Goal: Task Accomplishment & Management: Use online tool/utility

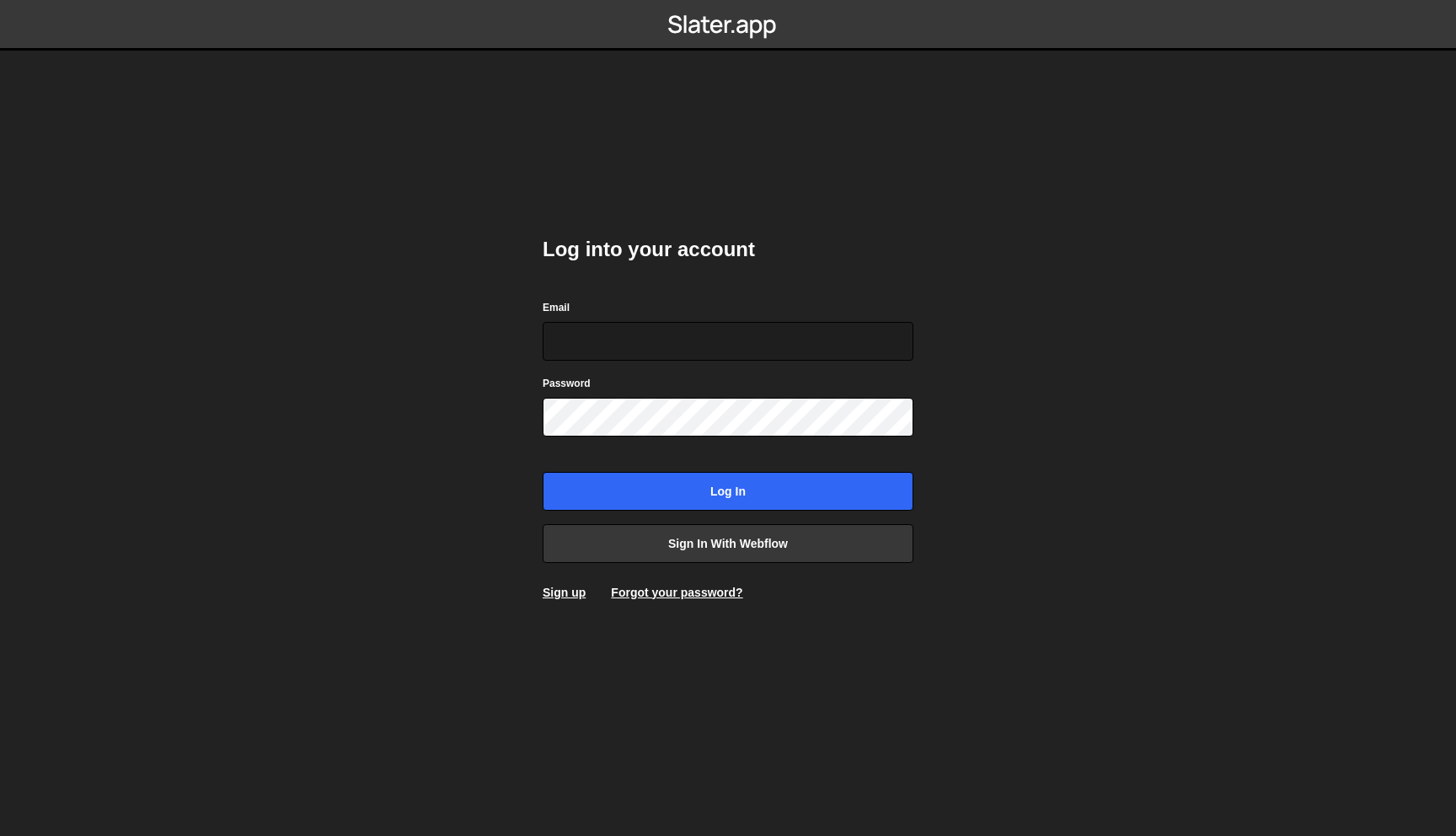
click at [728, 0] on kut-yvqrubu at bounding box center [728, 0] width 0 height 0
click at [617, 315] on div "Email" at bounding box center [728, 329] width 371 height 63
click at [617, 326] on input "Email" at bounding box center [728, 341] width 371 height 39
type input "[EMAIL_ADDRESS][DOMAIN_NAME]"
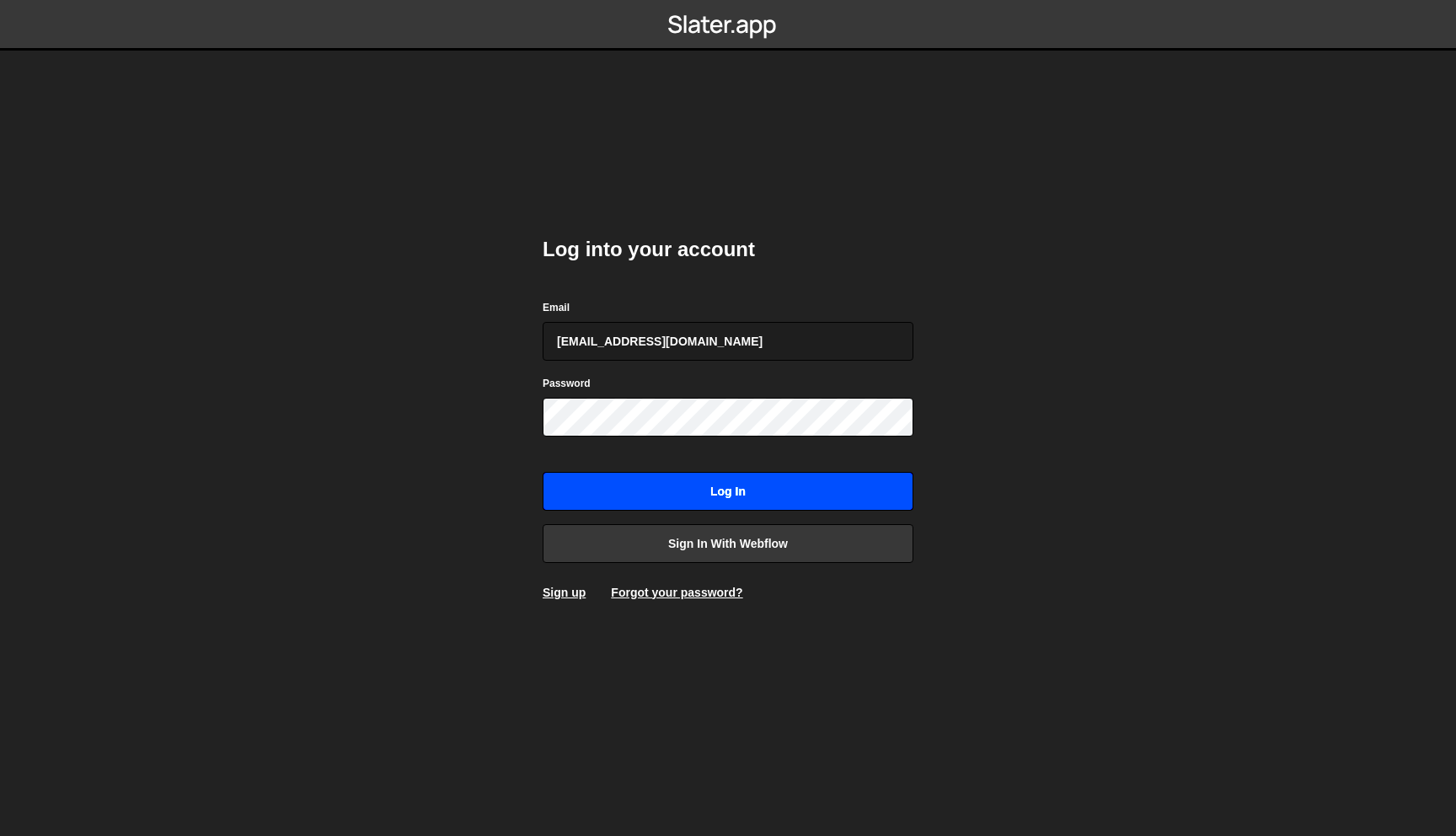
click at [696, 489] on input "Log in" at bounding box center [728, 491] width 371 height 39
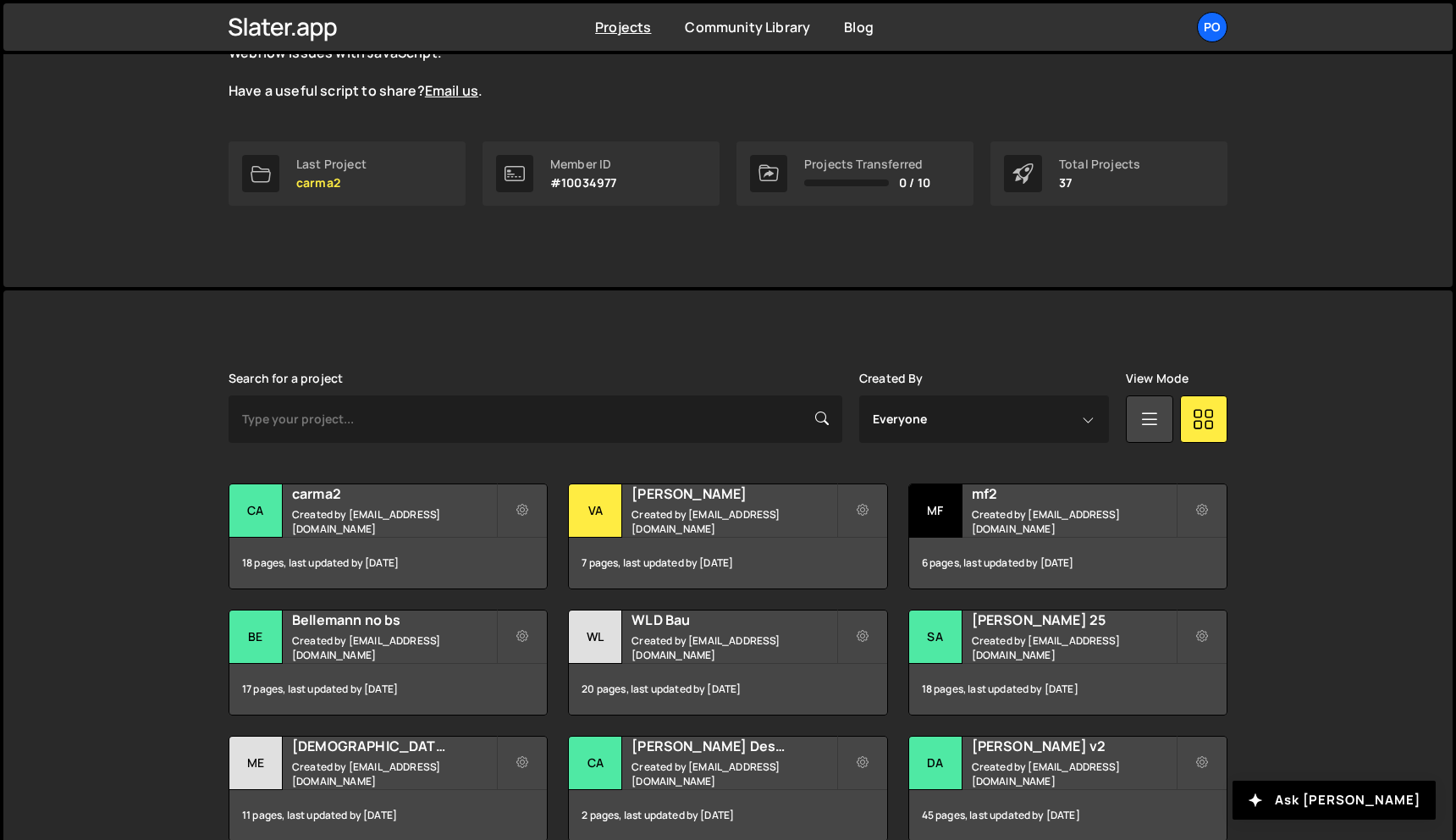
scroll to position [242, 0]
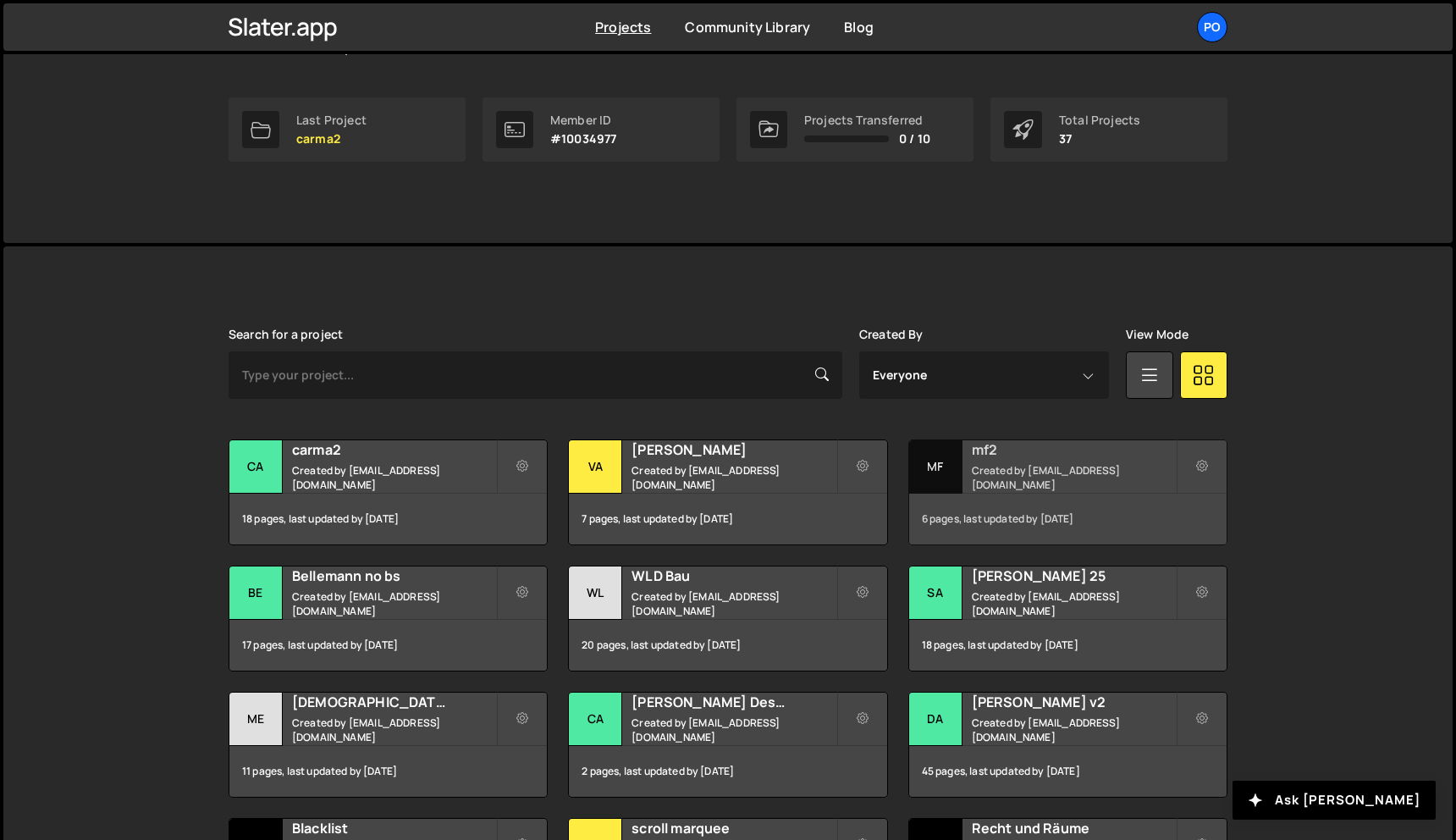
click at [987, 475] on small "Created by [EMAIL_ADDRESS][DOMAIN_NAME]" at bounding box center [1074, 477] width 204 height 29
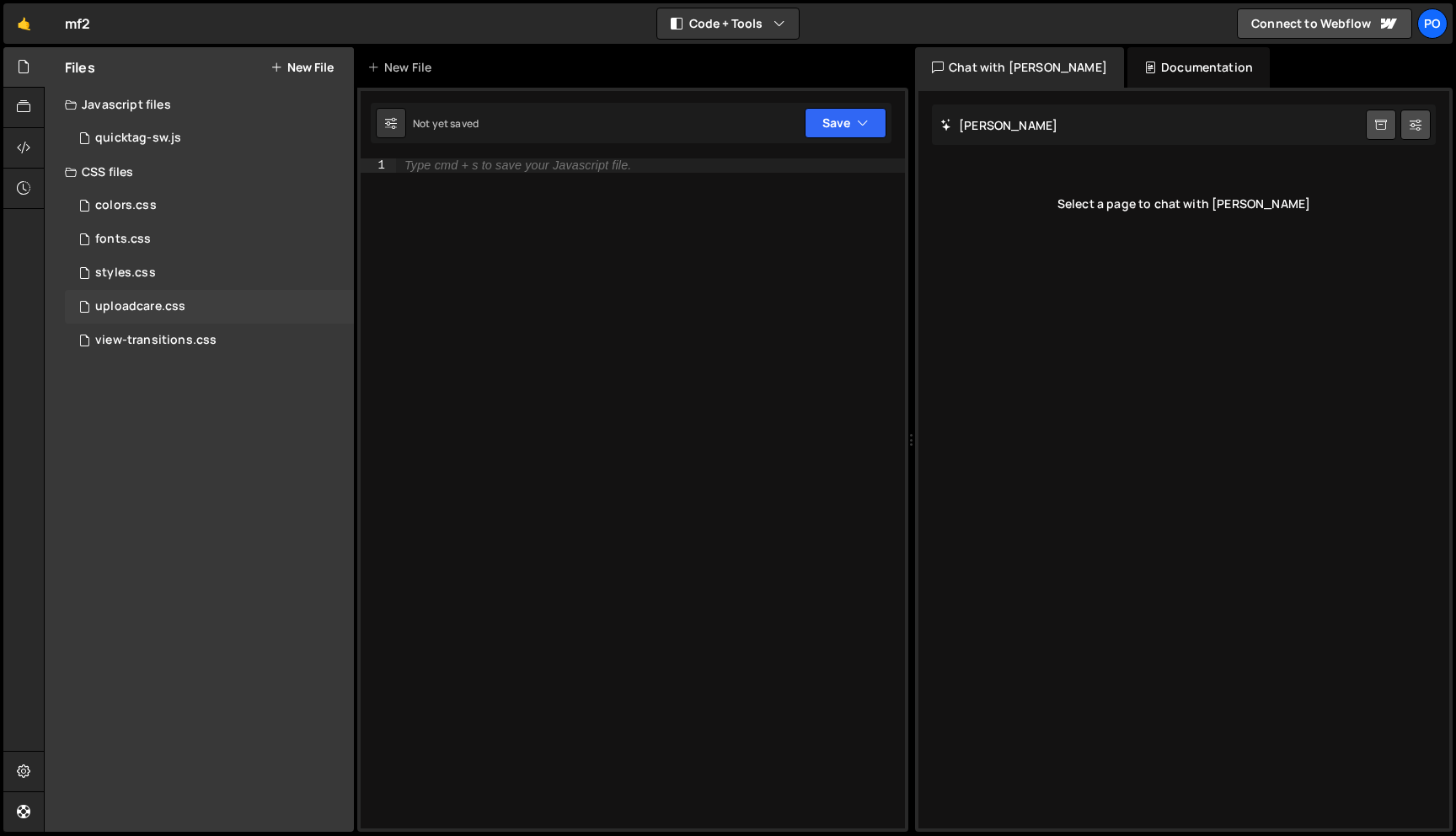
click at [197, 297] on div "uploadcare.css 0" at bounding box center [210, 306] width 289 height 34
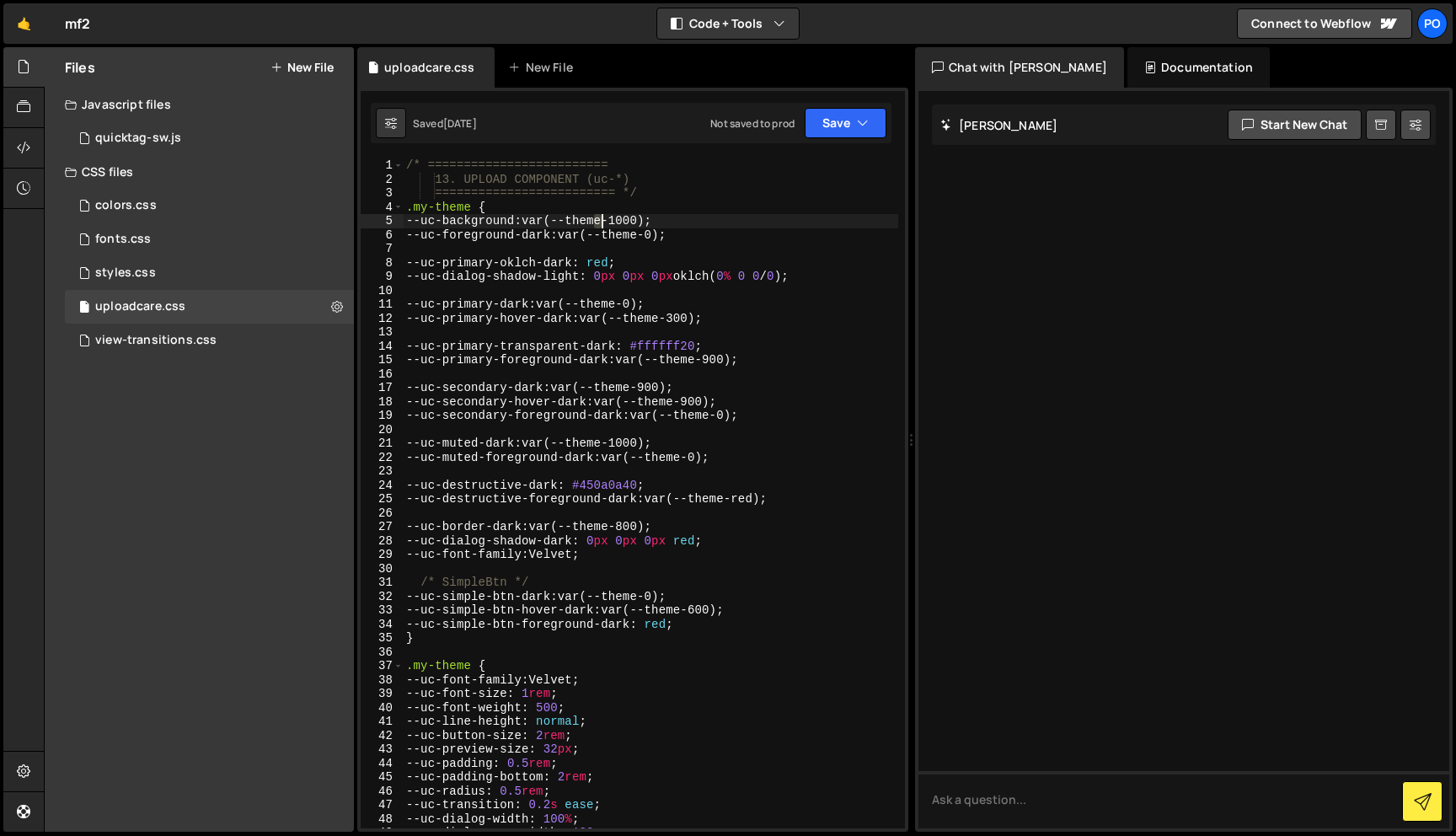
click at [598, 222] on div "/* ========================= 13. UPLOAD COMPONENT (uc-*) ======================…" at bounding box center [650, 507] width 496 height 697
click at [680, 215] on div "/* ========================= 13. UPLOAD COMPONENT (uc-*) ======================…" at bounding box center [650, 507] width 496 height 697
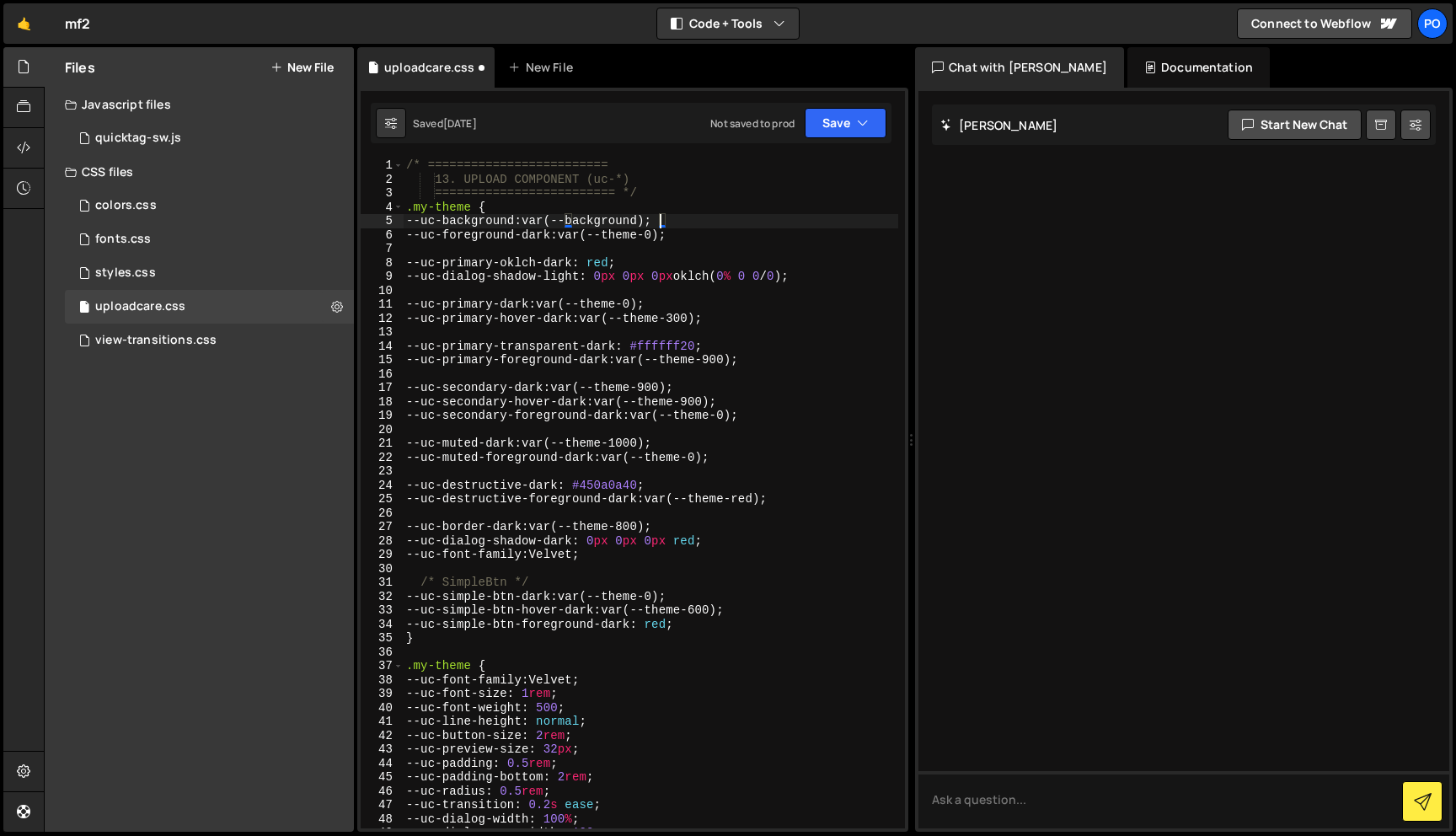
click at [644, 232] on div "/* ========================= 13. UPLOAD COMPONENT (uc-*) ======================…" at bounding box center [650, 507] width 496 height 697
click at [667, 237] on div "/* ========================= 13. UPLOAD COMPONENT (uc-*) ======================…" at bounding box center [650, 507] width 496 height 697
click at [649, 305] on div "/* ========================= 13. UPLOAD COMPONENT (uc-*) ======================…" at bounding box center [650, 507] width 496 height 697
click at [622, 304] on div "/* ========================= 13. UPLOAD COMPONENT (uc-*) ======================…" at bounding box center [650, 507] width 496 height 697
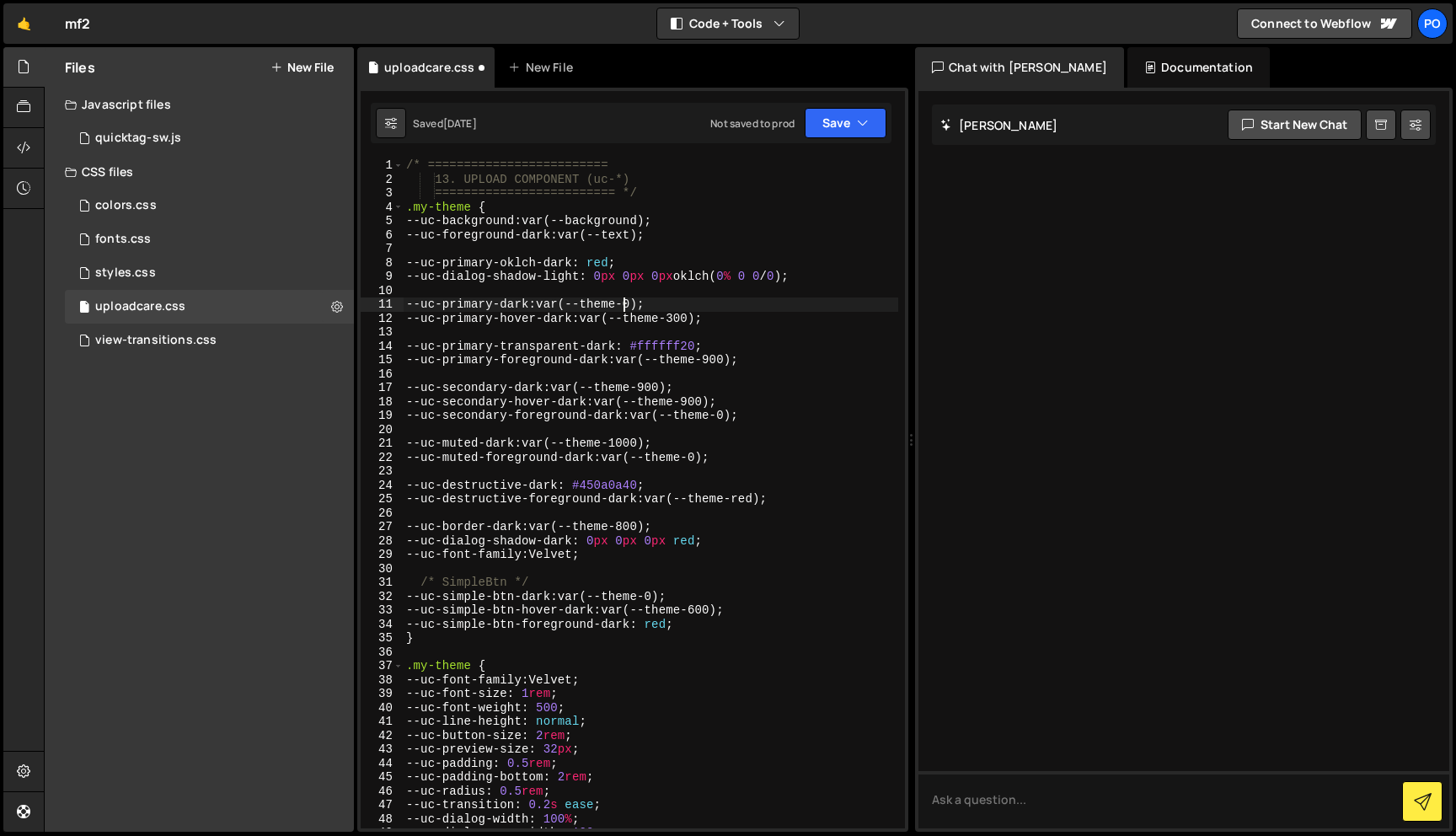
click at [622, 304] on div "/* ========================= 13. UPLOAD COMPONENT (uc-*) ======================…" at bounding box center [650, 507] width 496 height 697
click at [680, 303] on div "/* ========================= 13. UPLOAD COMPONENT (uc-*) ======================…" at bounding box center [650, 507] width 496 height 697
click at [626, 306] on div "/* ========================= 13. UPLOAD COMPONENT (uc-*) ======================…" at bounding box center [650, 507] width 496 height 697
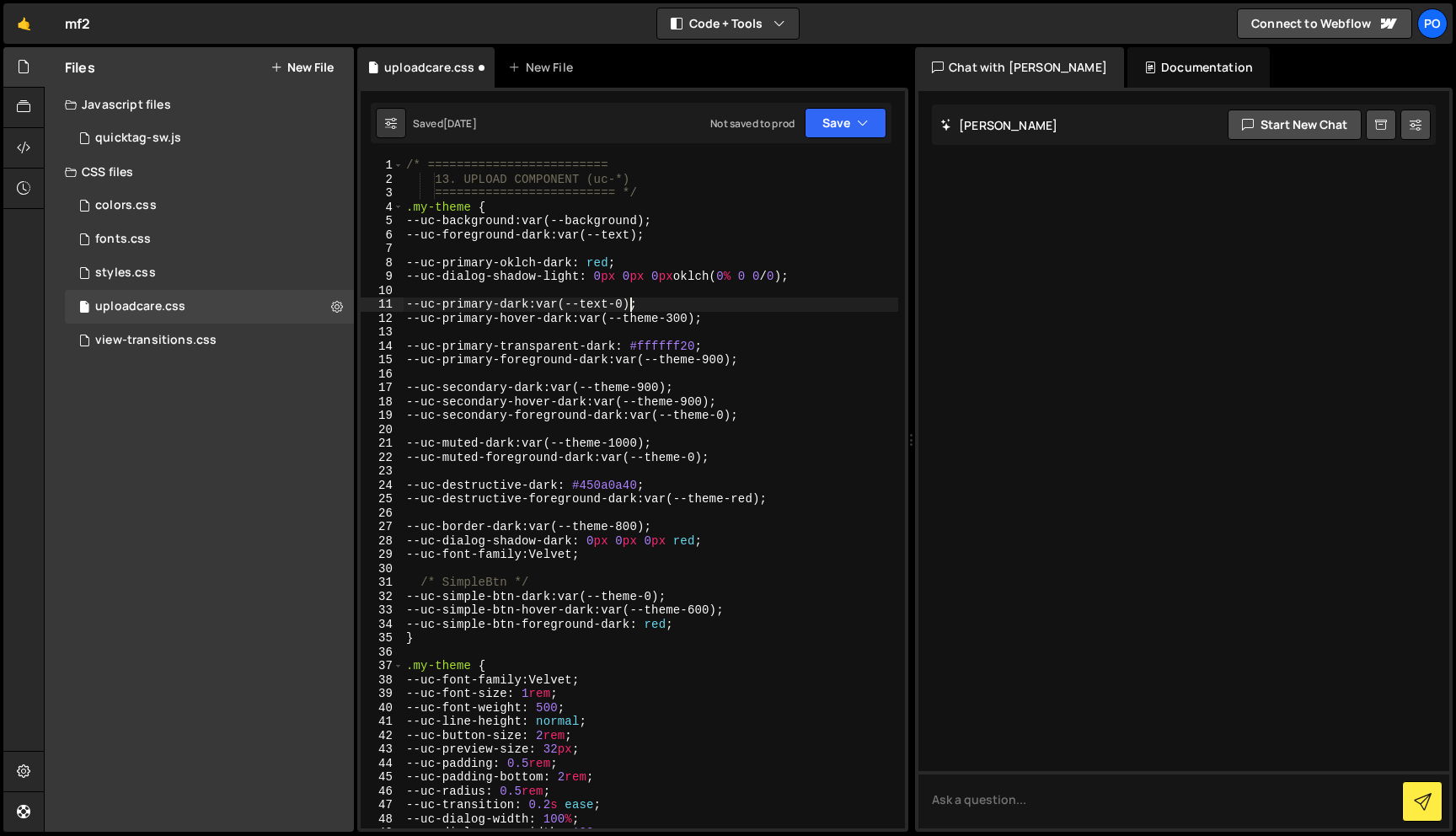
click at [643, 309] on div "/* ========================= 13. UPLOAD COMPONENT (uc-*) ======================…" at bounding box center [650, 507] width 496 height 697
type textarea "--uc-primary-dark: var(--text);"
click at [658, 326] on div "/* ========================= 13. UPLOAD COMPONENT (uc-*) ======================…" at bounding box center [650, 507] width 496 height 697
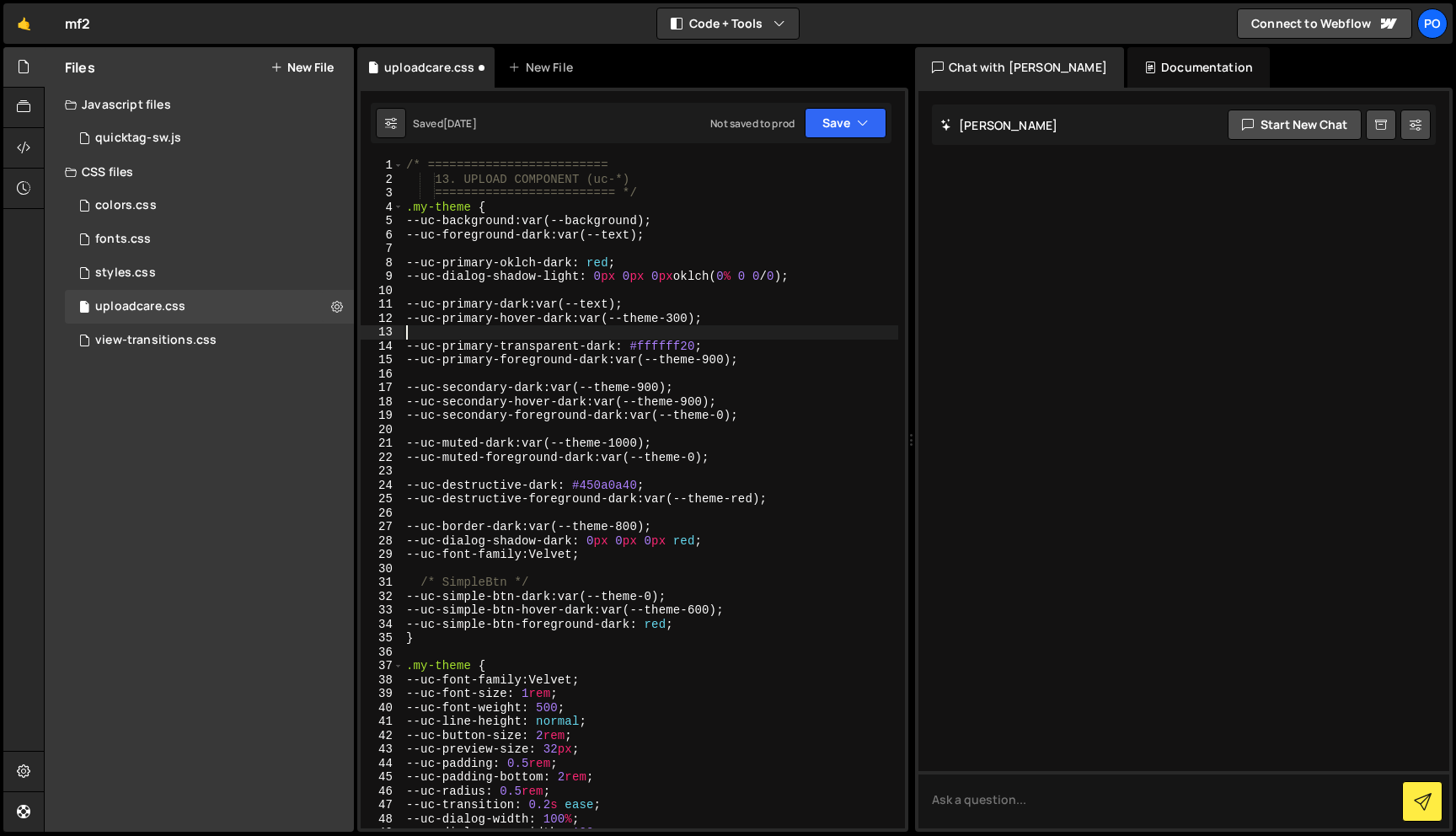
click at [658, 319] on div "/* ========================= 13. UPLOAD COMPONENT (uc-*) ======================…" at bounding box center [650, 507] width 496 height 697
click at [687, 315] on div "/* ========================= 13. UPLOAD COMPONENT (uc-*) ======================…" at bounding box center [650, 507] width 496 height 697
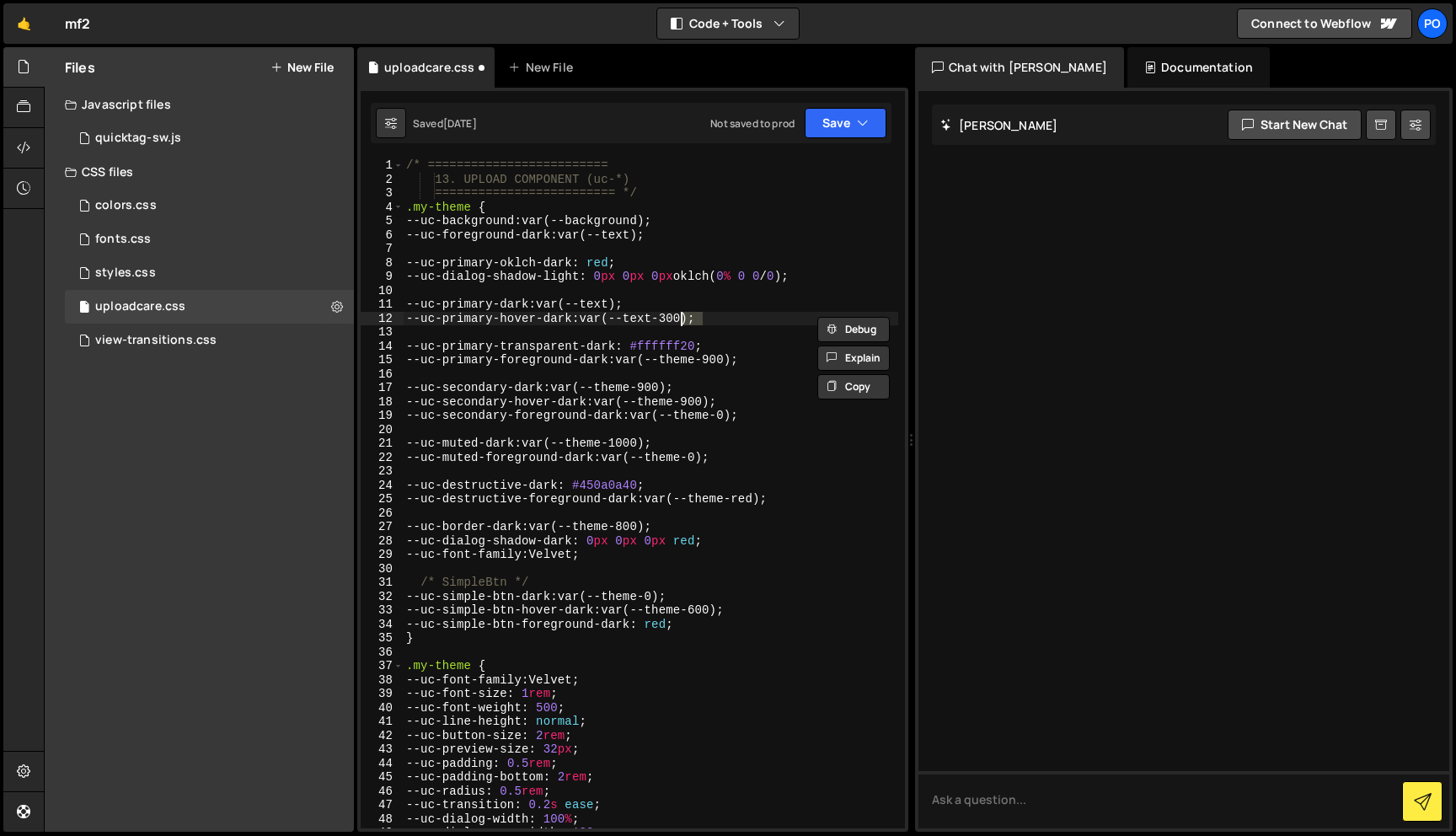
scroll to position [0, 19]
click at [706, 361] on div "/* ========================= 13. UPLOAD COMPONENT (uc-*) ======================…" at bounding box center [650, 507] width 496 height 697
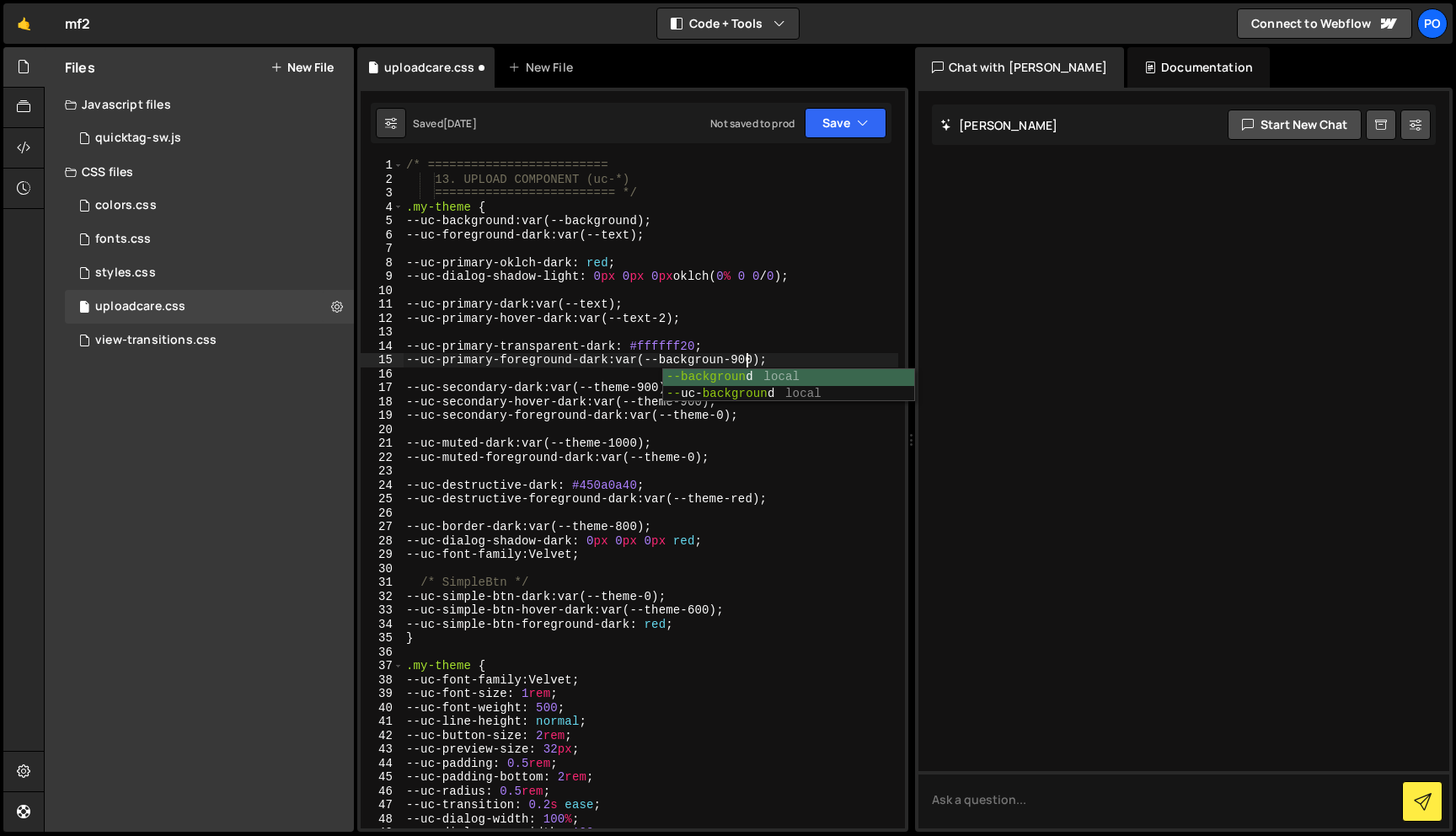
scroll to position [0, 24]
click at [774, 365] on div "/* ========================= 13. UPLOAD COMPONENT (uc-*) ======================…" at bounding box center [650, 507] width 496 height 697
click at [642, 390] on div "/* ========================= 13. UPLOAD COMPONENT (uc-*) ======================…" at bounding box center [650, 507] width 496 height 697
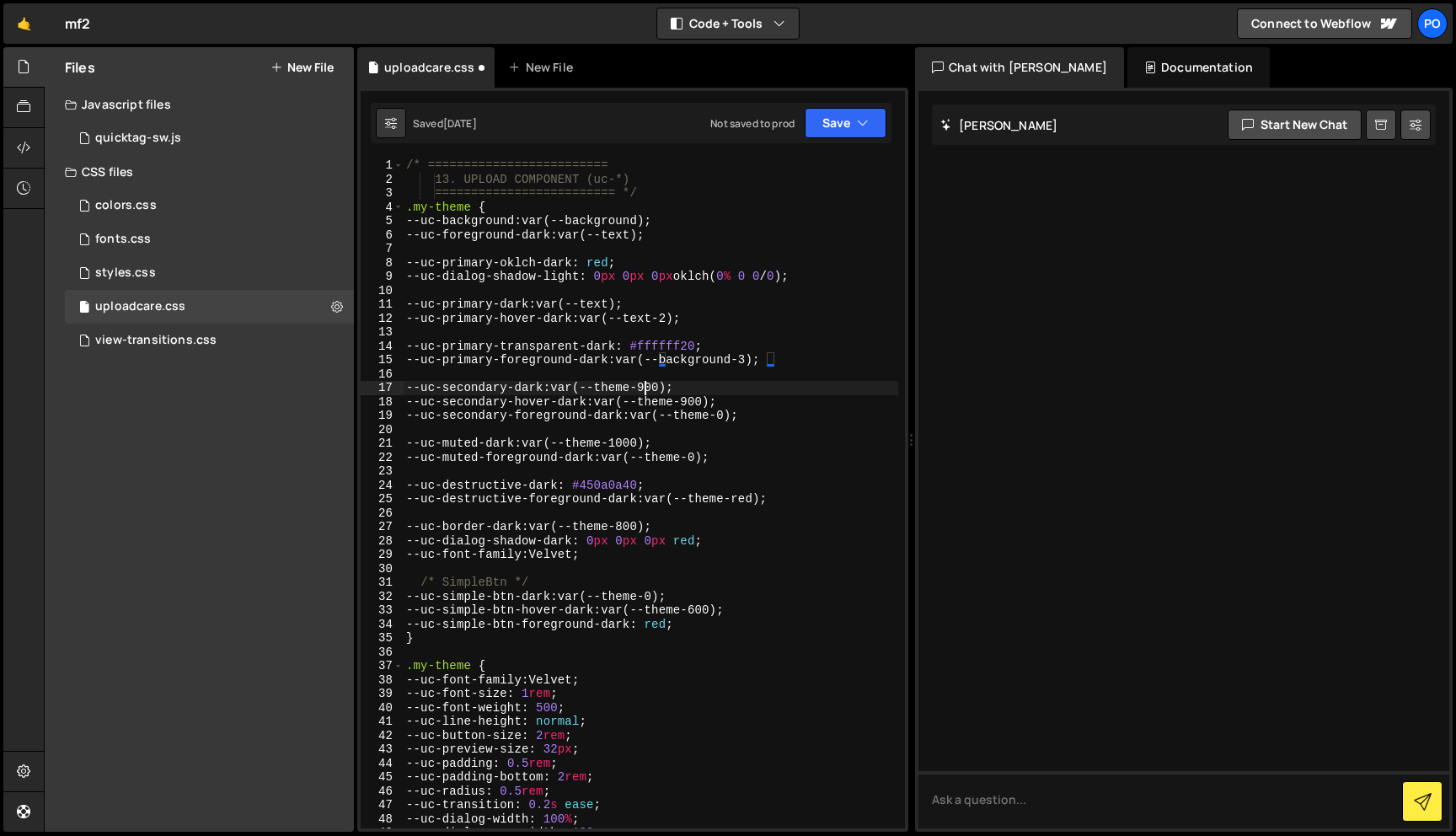
scroll to position [0, 19]
click at [642, 390] on div "/* ========================= 13. UPLOAD COMPONENT (uc-*) ======================…" at bounding box center [650, 507] width 496 height 697
click at [703, 387] on div "/* ========================= 13. UPLOAD COMPONENT (uc-*) ======================…" at bounding box center [650, 507] width 496 height 697
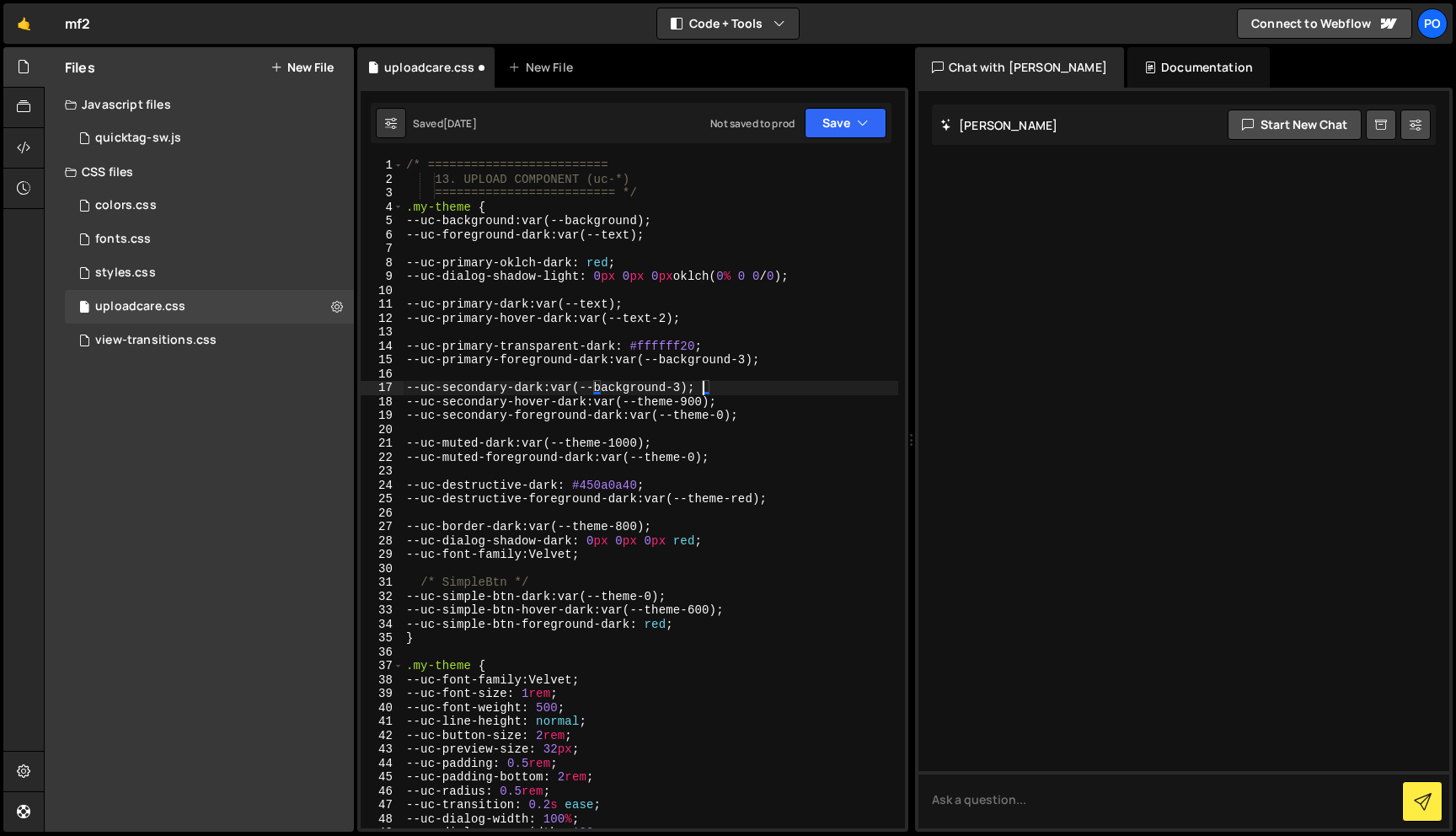
click at [682, 397] on div "/* ========================= 13. UPLOAD COMPONENT (uc-*) ======================…" at bounding box center [650, 507] width 496 height 697
click at [749, 396] on div "/* ========================= 13. UPLOAD COMPONENT (uc-*) ======================…" at bounding box center [650, 507] width 496 height 697
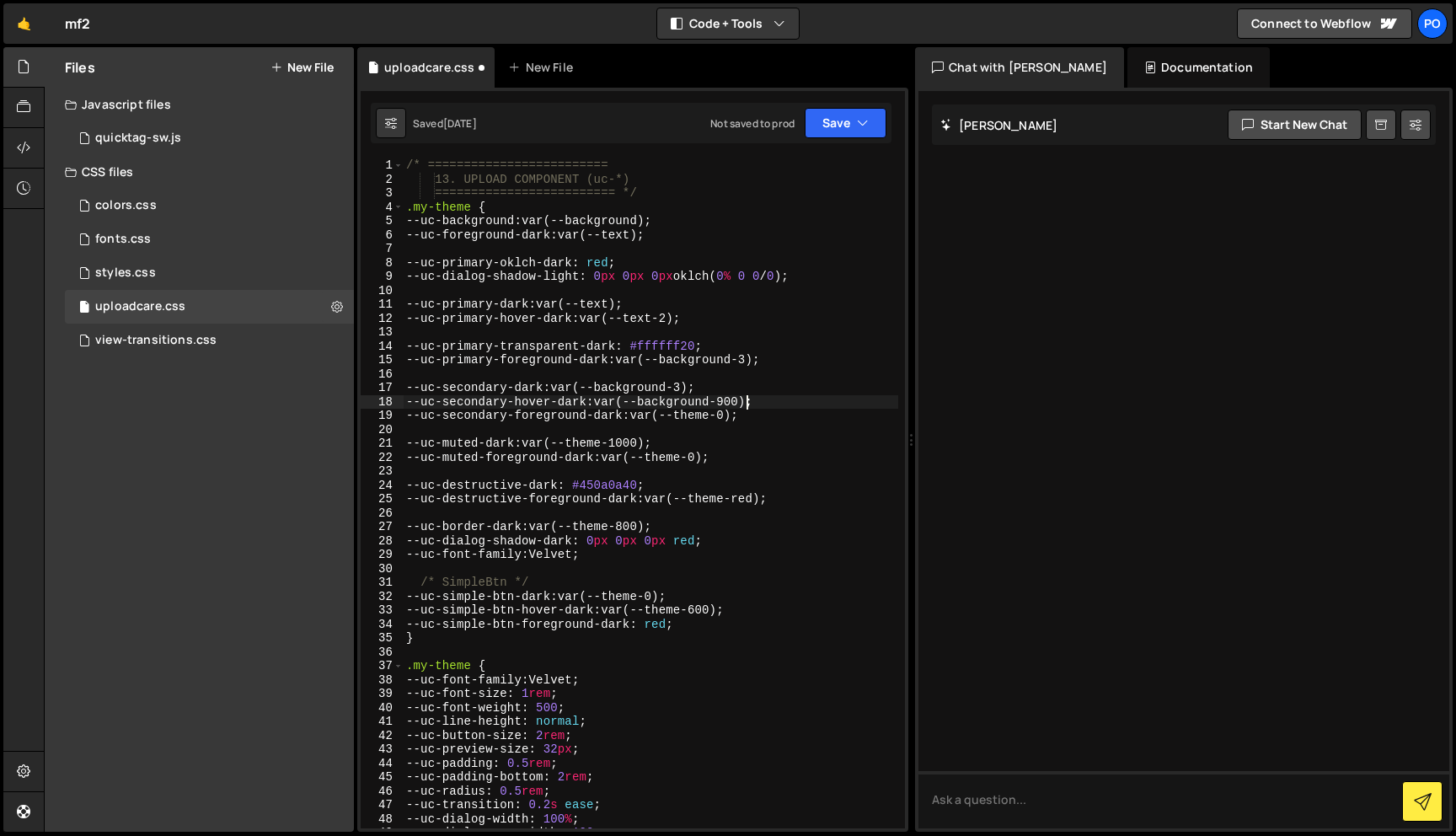
scroll to position [0, 24]
click at [717, 413] on div "/* ========================= 13. UPLOAD COMPONENT (uc-*) ======================…" at bounding box center [650, 507] width 496 height 697
click at [739, 417] on div "/* ========================= 13. UPLOAD COMPONENT (uc-*) ======================…" at bounding box center [650, 507] width 496 height 697
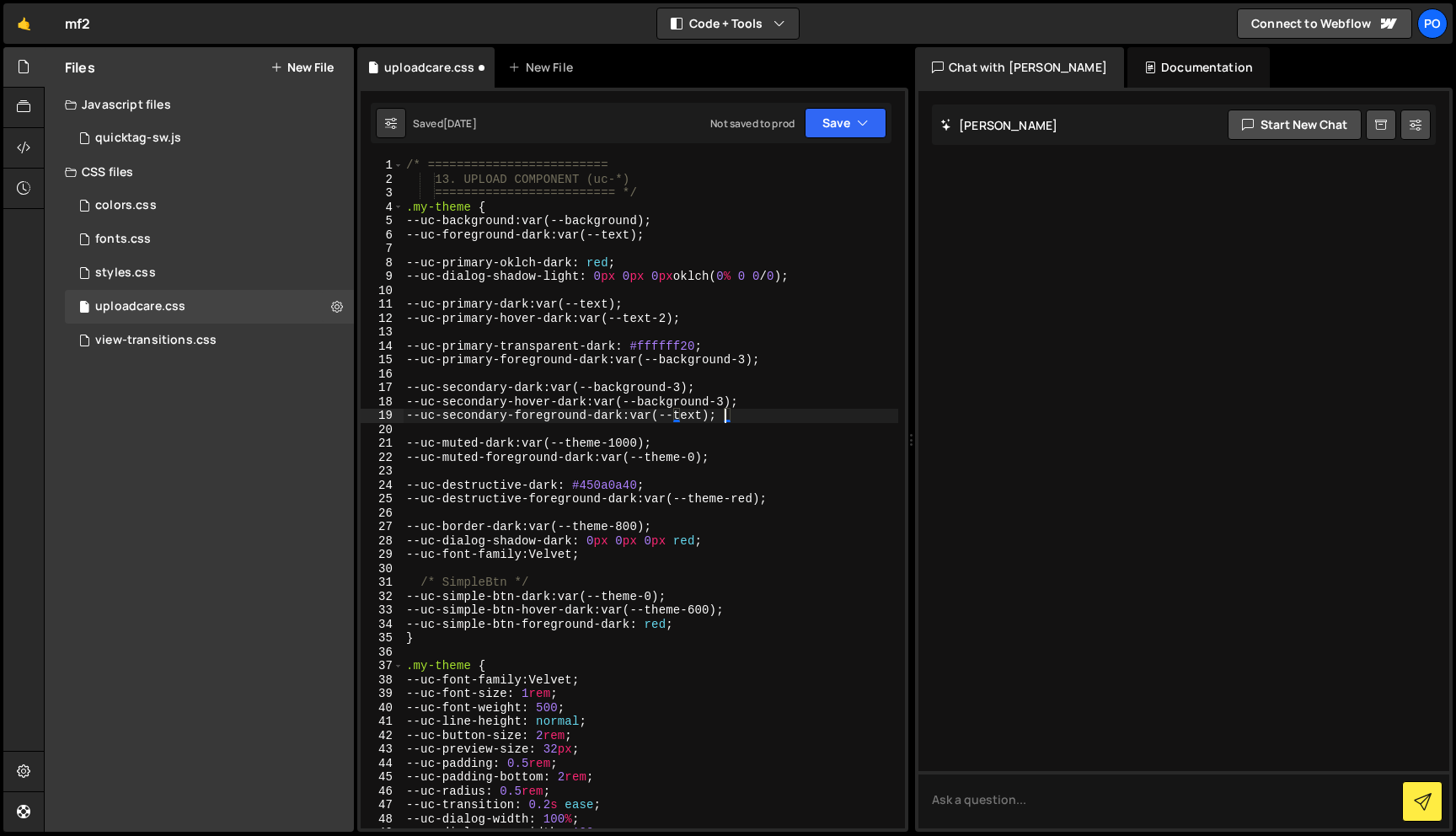
click at [616, 444] on div "/* ========================= 13. UPLOAD COMPONENT (uc-*) ======================…" at bounding box center [650, 507] width 496 height 697
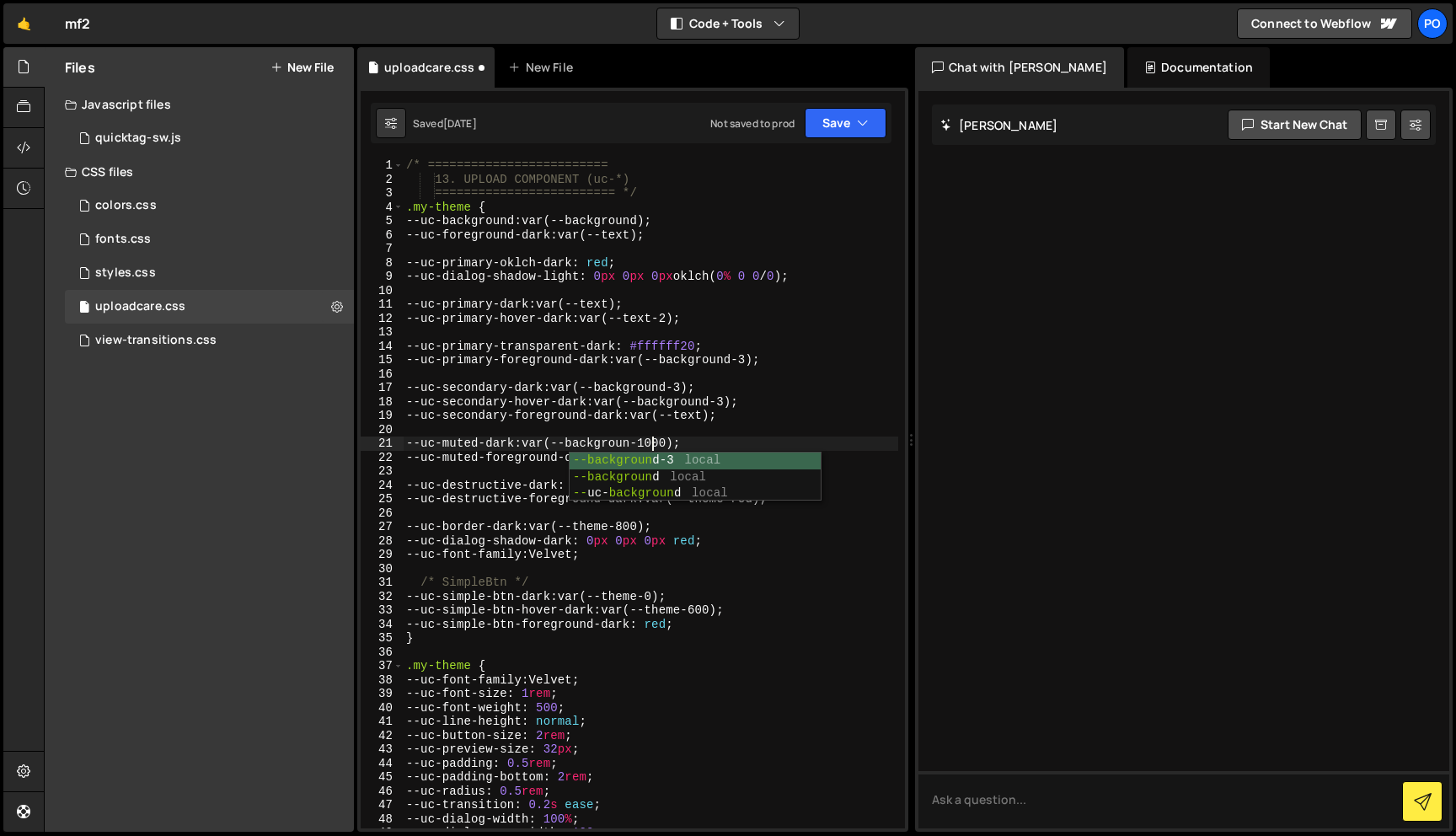
scroll to position [0, 17]
click at [687, 443] on div "/* ========================= 13. UPLOAD COMPONENT (uc-*) ======================…" at bounding box center [650, 507] width 496 height 697
click at [686, 461] on div "/* ========================= 13. UPLOAD COMPONENT (uc-*) ======================…" at bounding box center [650, 507] width 496 height 697
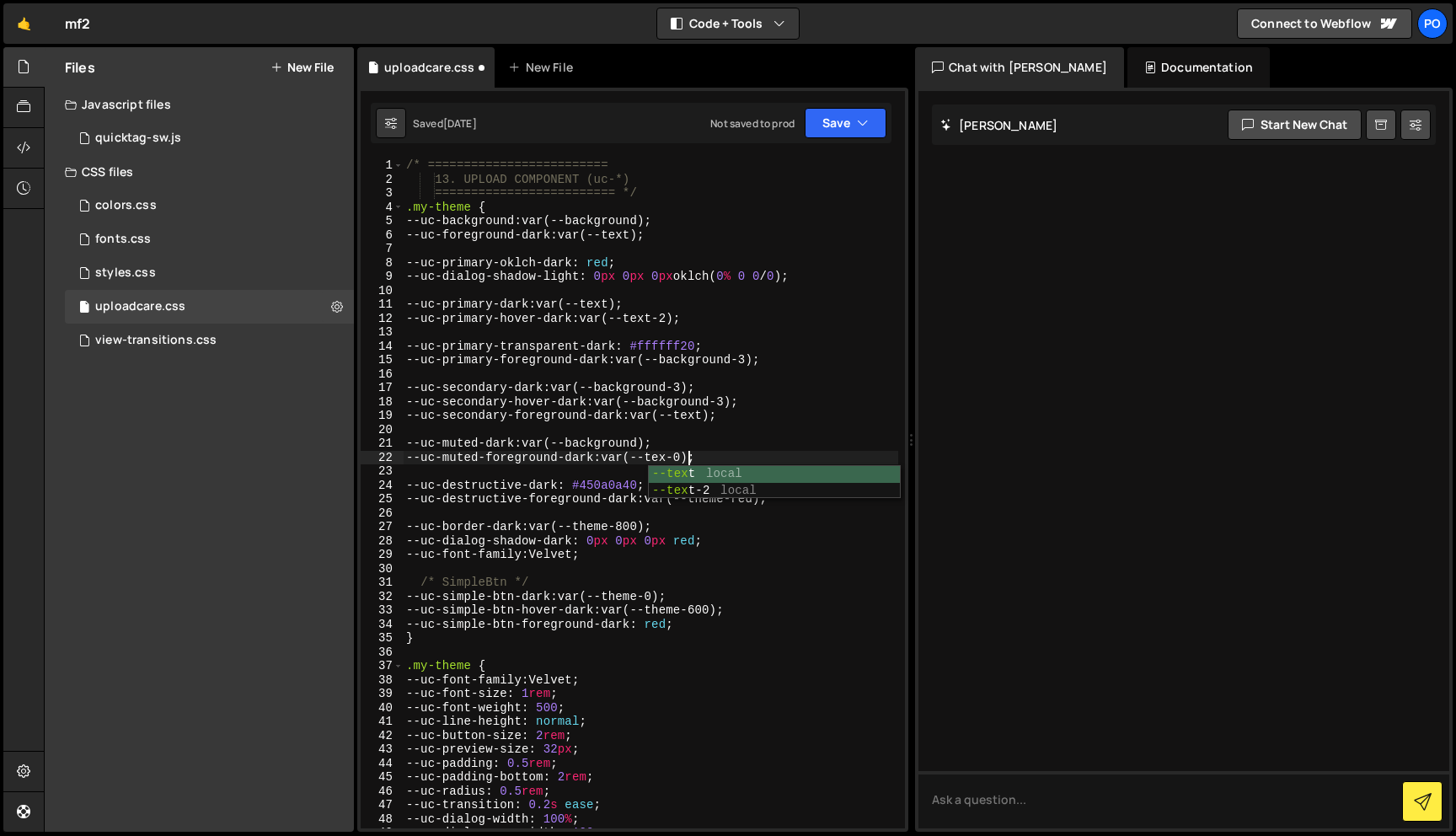
scroll to position [0, 19]
click at [707, 461] on div "/* ========================= 13. UPLOAD COMPONENT (uc-*) ======================…" at bounding box center [650, 507] width 496 height 697
click at [734, 502] on div "/* ========================= 13. UPLOAD COMPONENT (uc-*) ======================…" at bounding box center [650, 507] width 496 height 697
click at [733, 498] on div "/* ========================= 13. UPLOAD COMPONENT (uc-*) ======================…" at bounding box center [650, 507] width 496 height 697
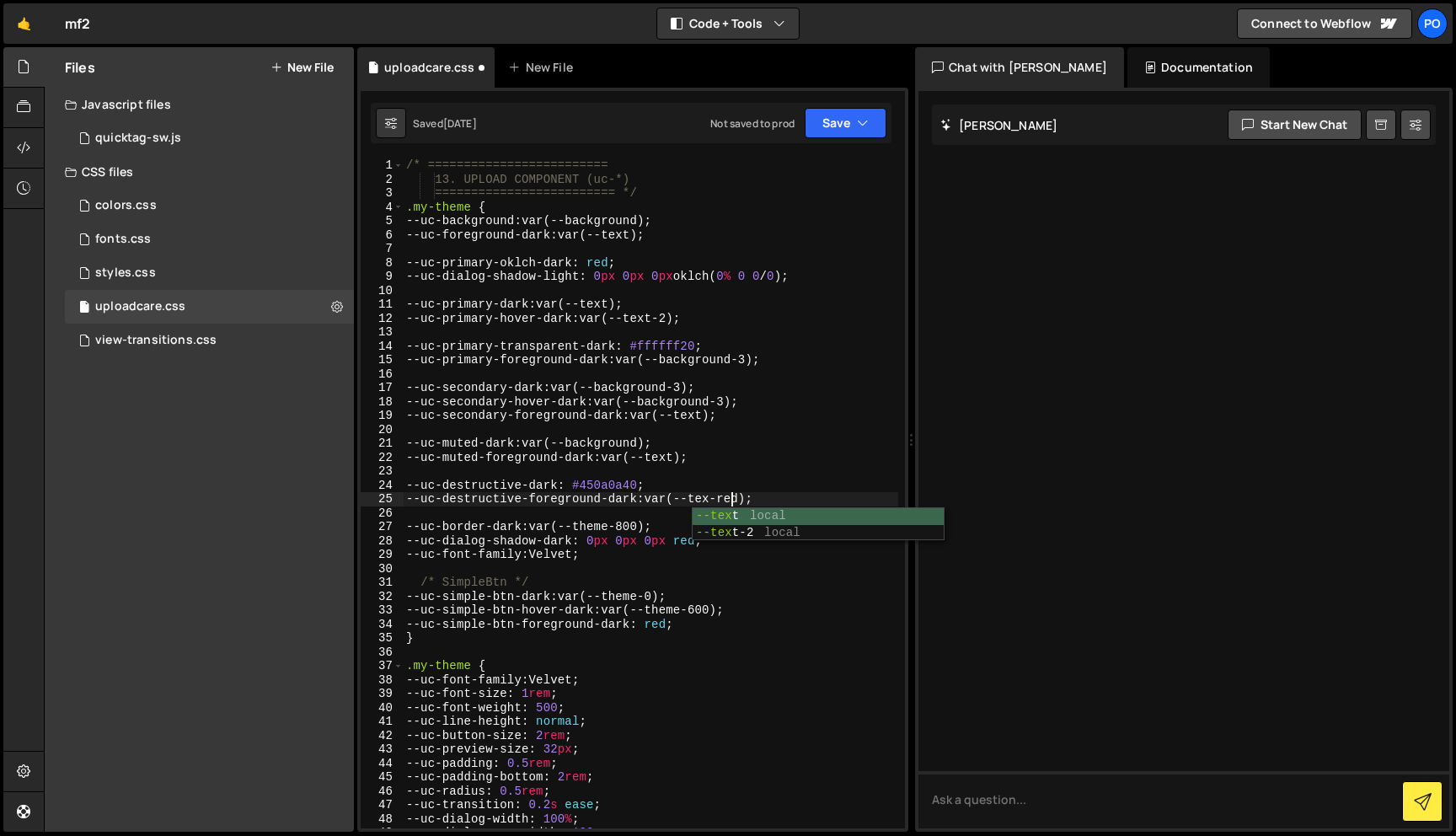
scroll to position [0, 23]
click at [760, 489] on div "/* ========================= 13. UPLOAD COMPONENT (uc-*) ======================…" at bounding box center [650, 507] width 496 height 697
click at [723, 503] on div "/* ========================= 13. UPLOAD COMPONENT (uc-*) ======================…" at bounding box center [650, 507] width 496 height 697
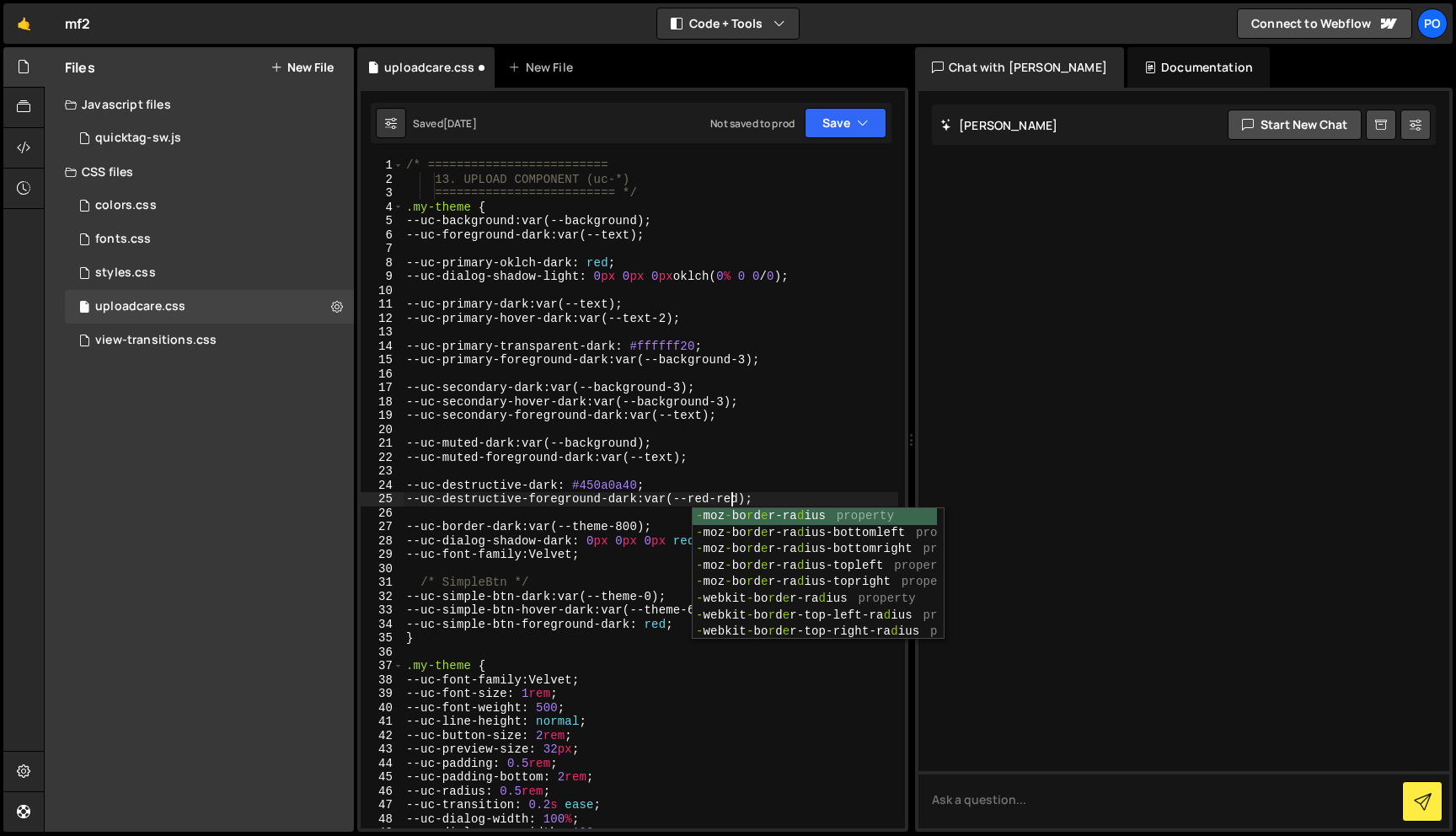
click at [747, 501] on div "/* ========================= 13. UPLOAD COMPONENT (uc-*) ======================…" at bounding box center [650, 507] width 496 height 697
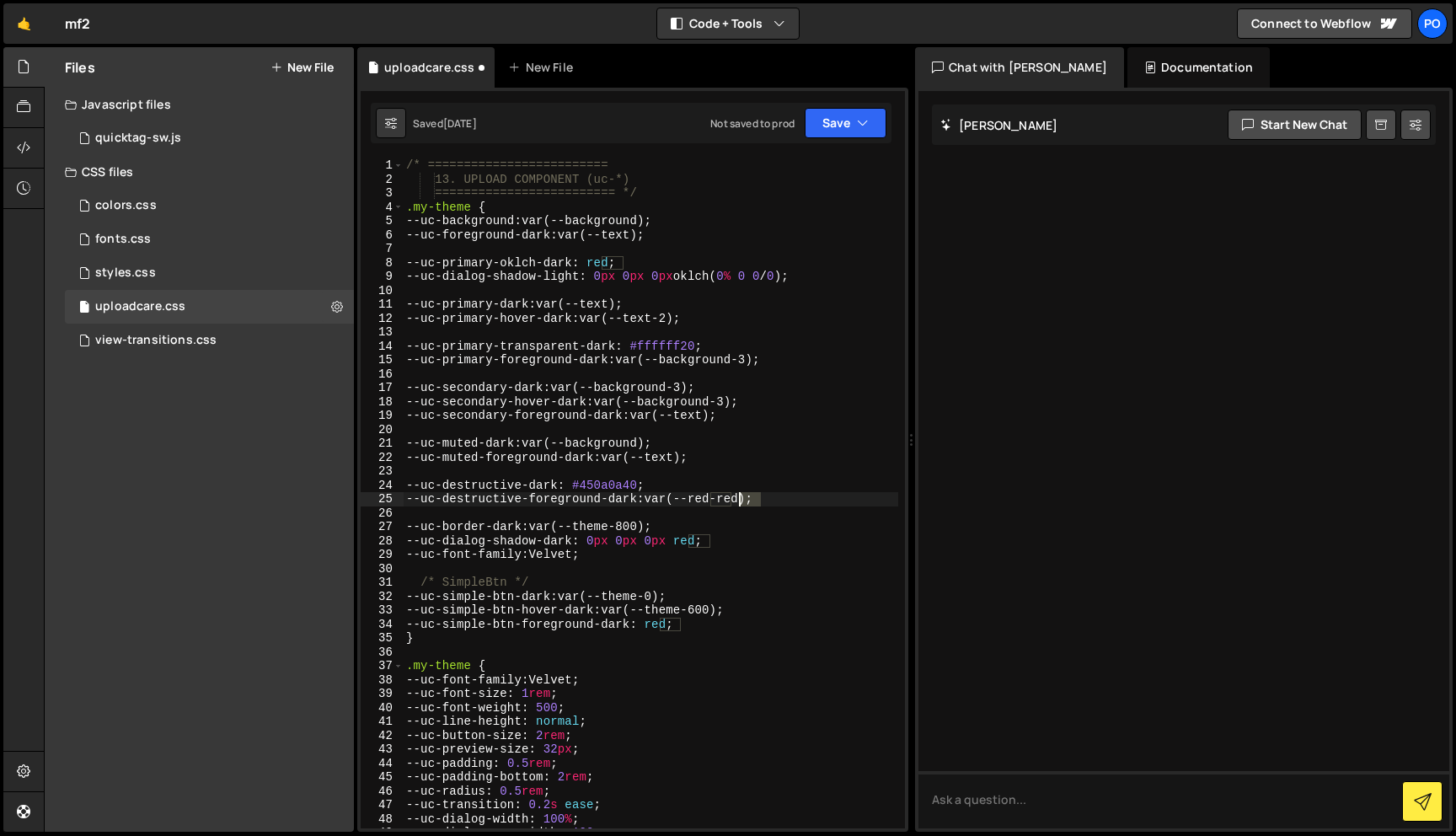
click at [747, 501] on div "/* ========================= 13. UPLOAD COMPONENT (uc-*) ======================…" at bounding box center [650, 507] width 496 height 697
click at [622, 527] on div "/* ========================= 13. UPLOAD COMPONENT (uc-*) ======================…" at bounding box center [650, 507] width 496 height 697
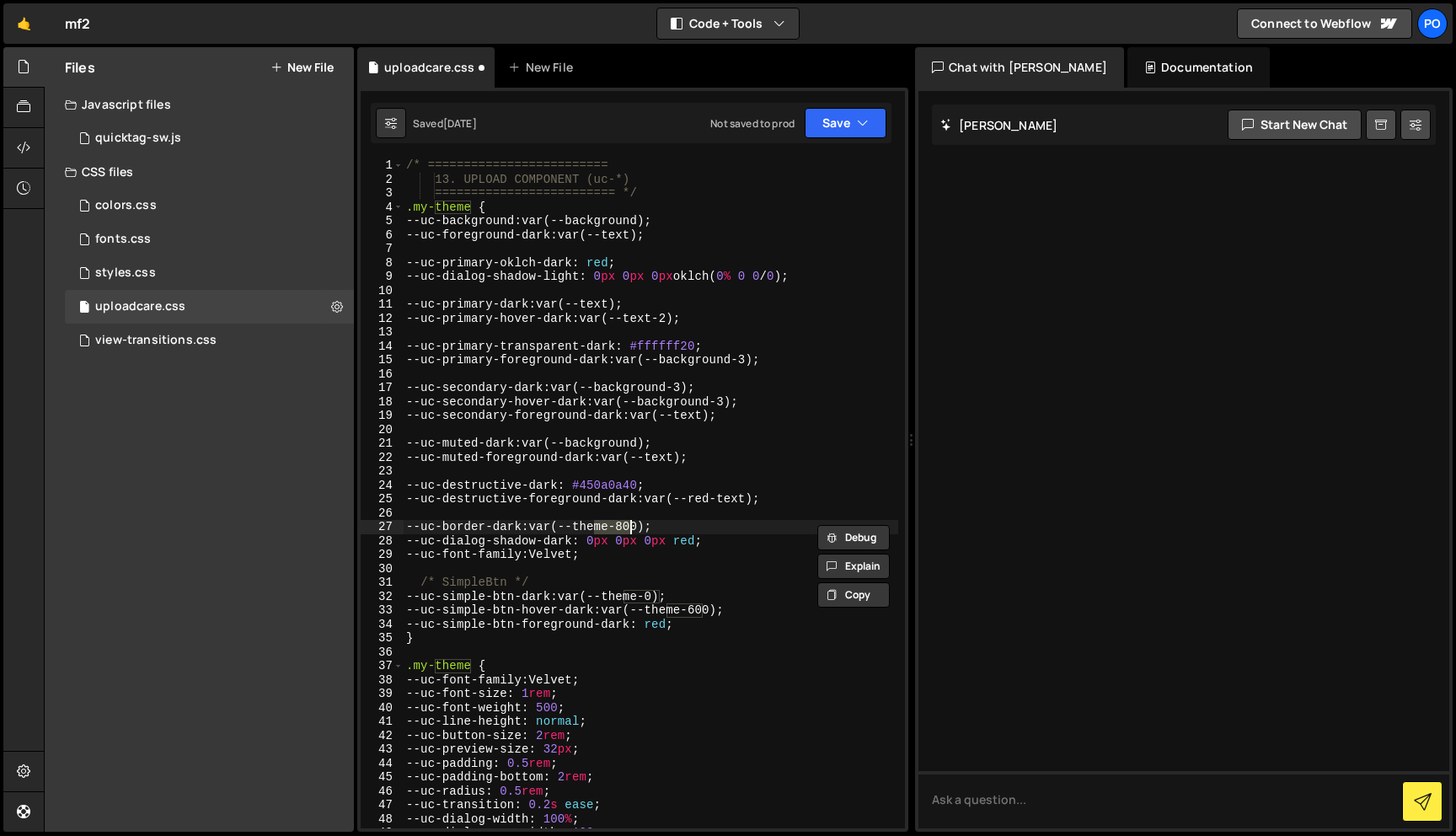
click at [623, 487] on div "/* ========================= 13. UPLOAD COMPONENT (uc-*) ======================…" at bounding box center [650, 507] width 496 height 697
click at [680, 481] on div "/* ========================= 13. UPLOAD COMPONENT (uc-*) ======================…" at bounding box center [650, 507] width 496 height 697
click at [616, 528] on div "/* ========================= 13. UPLOAD COMPONENT (uc-*) ======================…" at bounding box center [650, 507] width 496 height 697
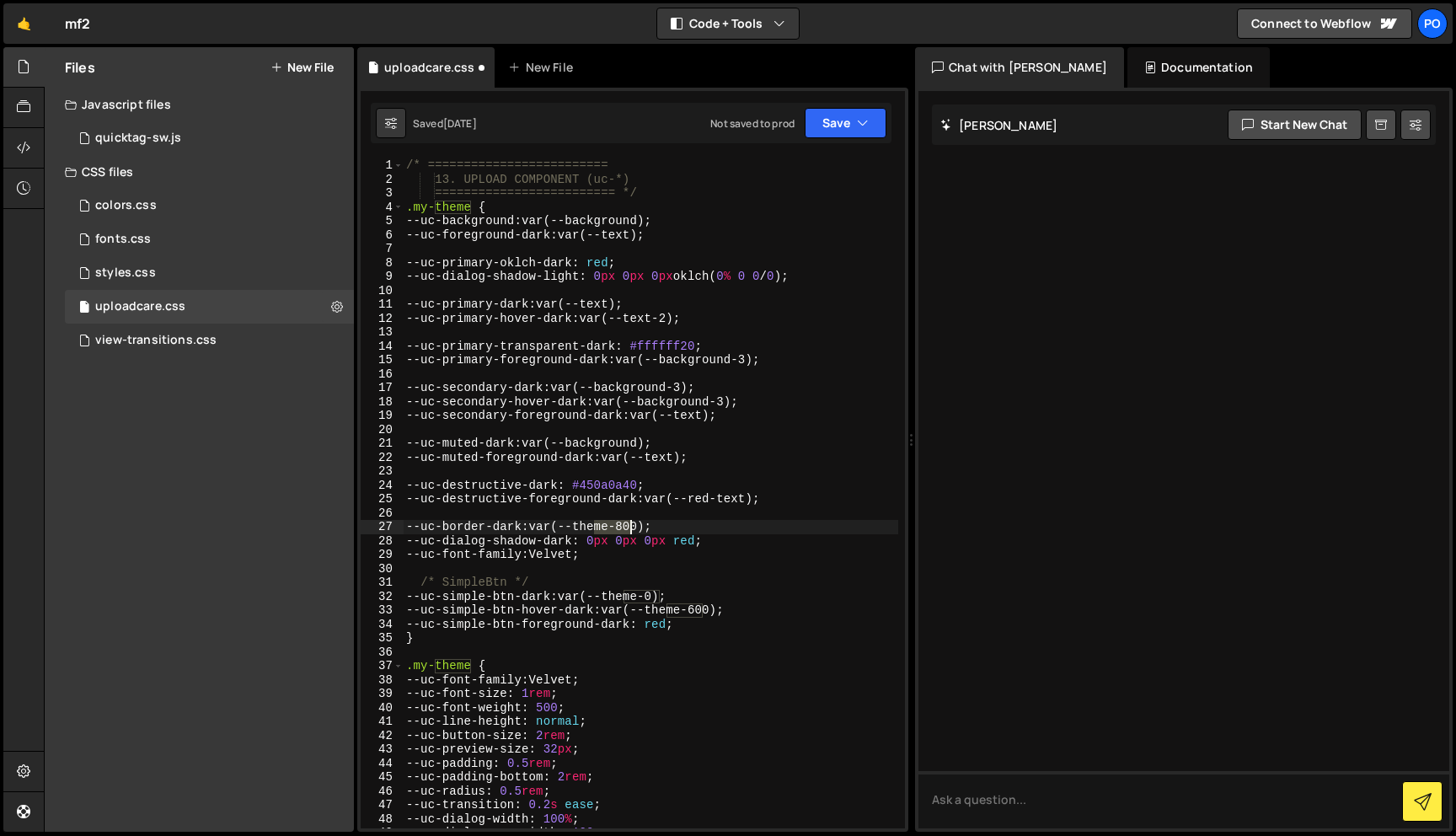
click at [616, 528] on div "/* ========================= 13. UPLOAD COMPONENT (uc-*) ======================…" at bounding box center [650, 507] width 496 height 697
click at [685, 526] on div "/* ========================= 13. UPLOAD COMPONENT (uc-*) ======================…" at bounding box center [650, 507] width 496 height 697
type textarea "--uc-border-dark: var(--background-3);"
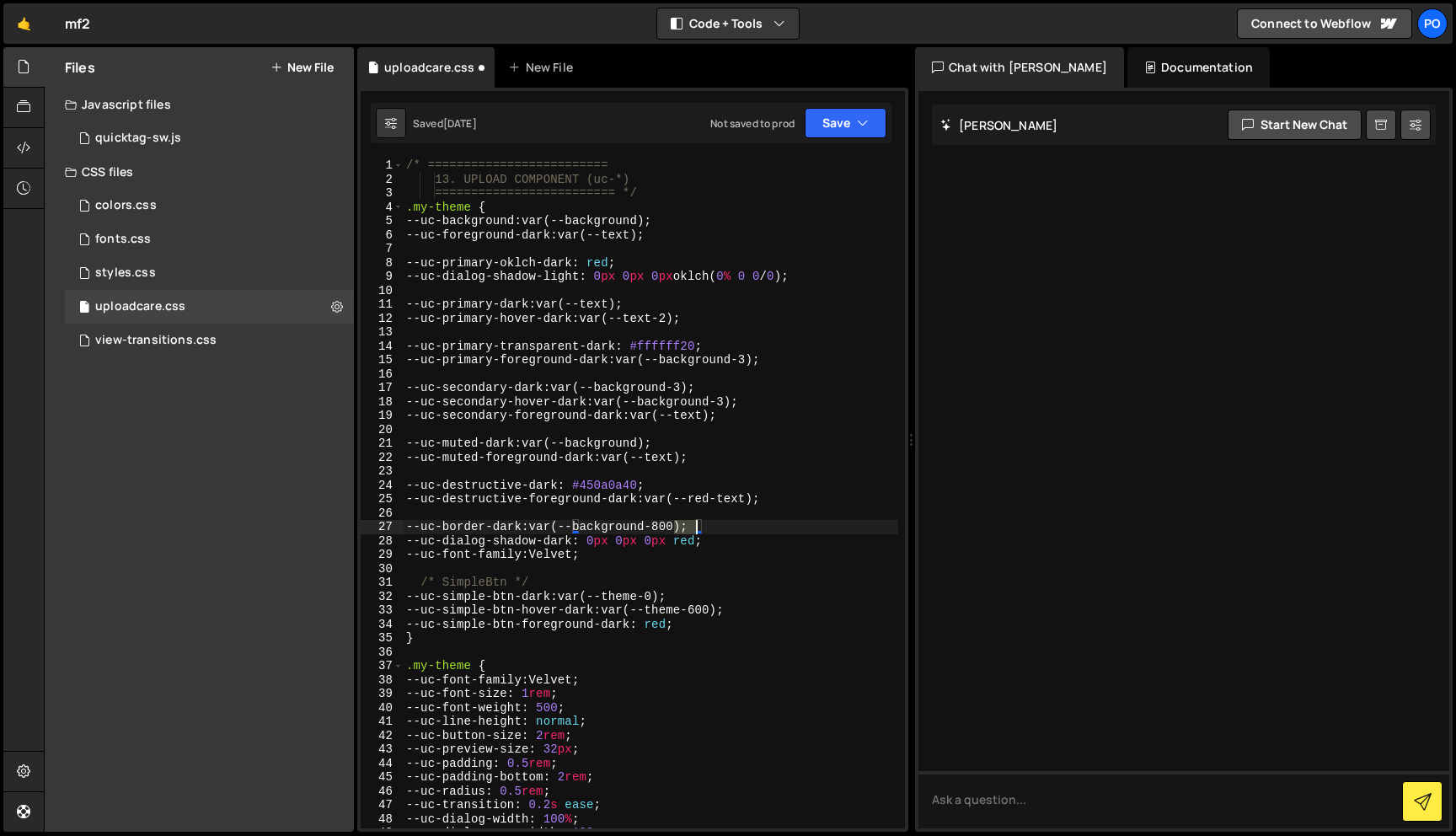
scroll to position [0, 18]
click at [639, 574] on div "/* ========================= 13. UPLOAD COMPONENT (uc-*) ======================…" at bounding box center [650, 507] width 496 height 697
click at [568, 556] on div "/* ========================= 13. UPLOAD COMPONENT (uc-*) ======================…" at bounding box center [650, 507] width 496 height 697
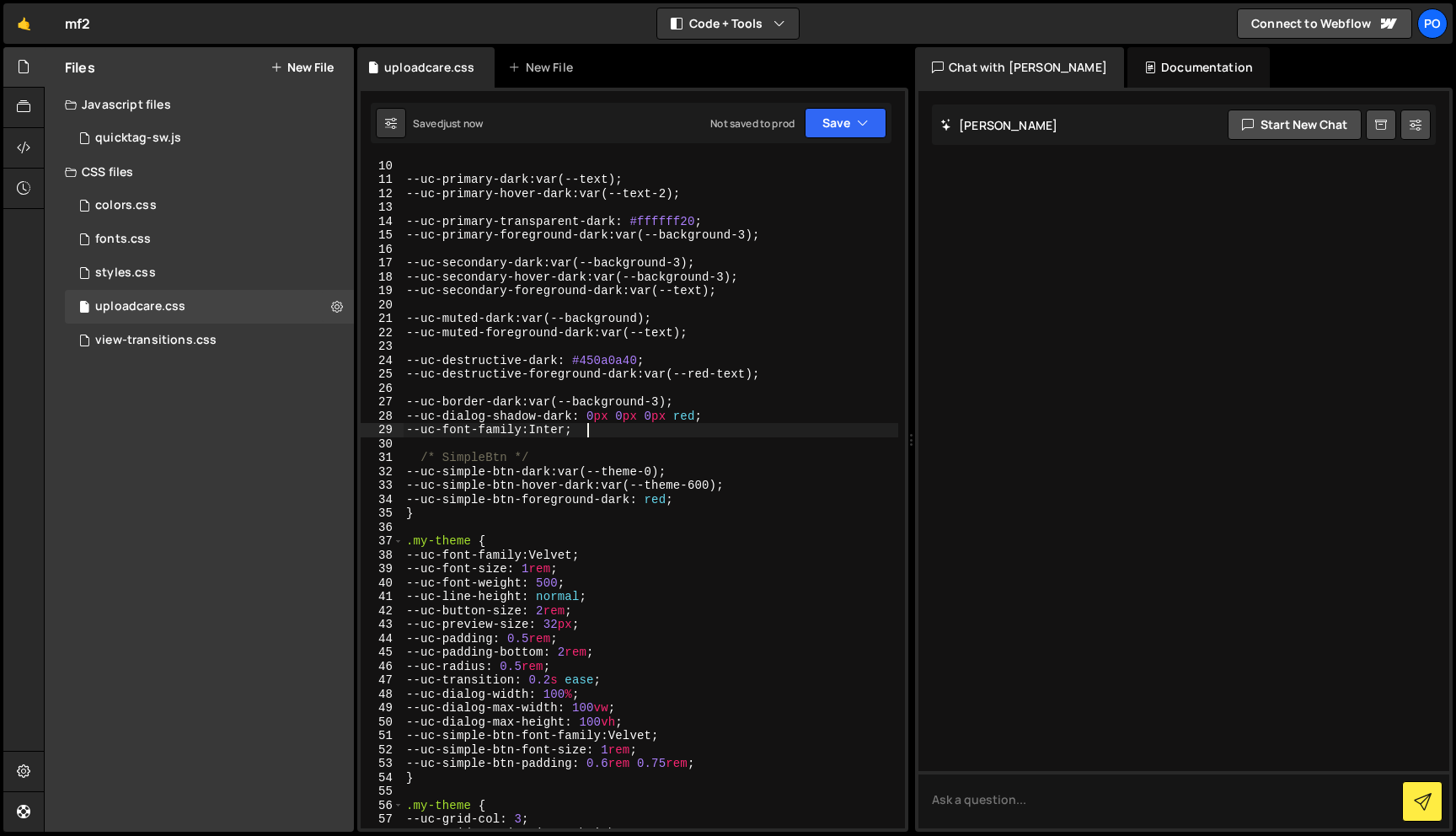
scroll to position [124, 0]
click at [579, 554] on div "--uc-dialog-shadow-light : 0 px 0 px 0 px oklch( 0 % 0 0 / 0 ) ; --uc-primary-d…" at bounding box center [650, 494] width 496 height 697
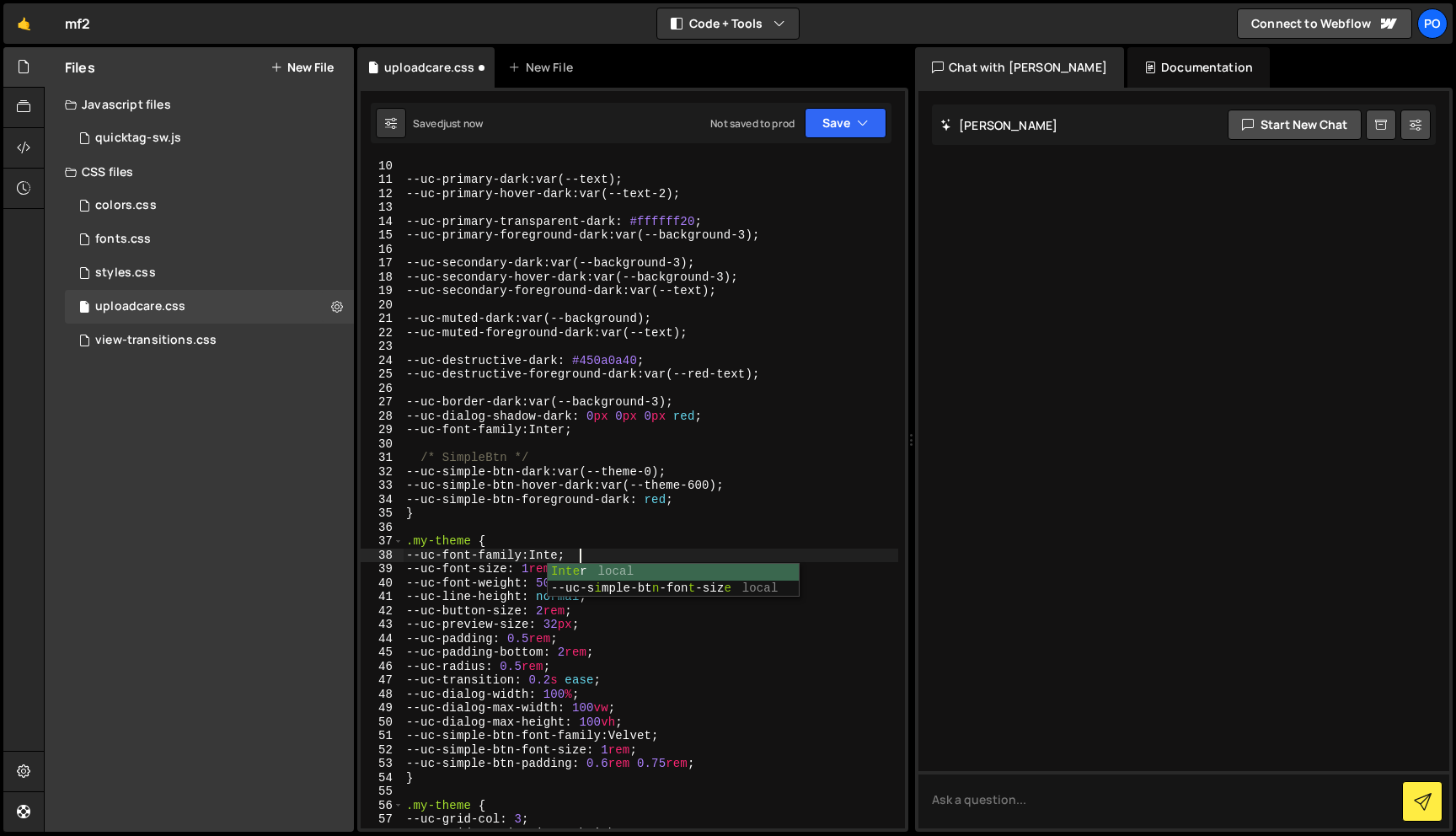
scroll to position [0, 12]
click at [673, 502] on div "--uc-dialog-shadow-light : 0 px 0 px 0 px oklch( 0 % 0 0 / 0 ) ; --uc-primary-d…" at bounding box center [650, 494] width 496 height 697
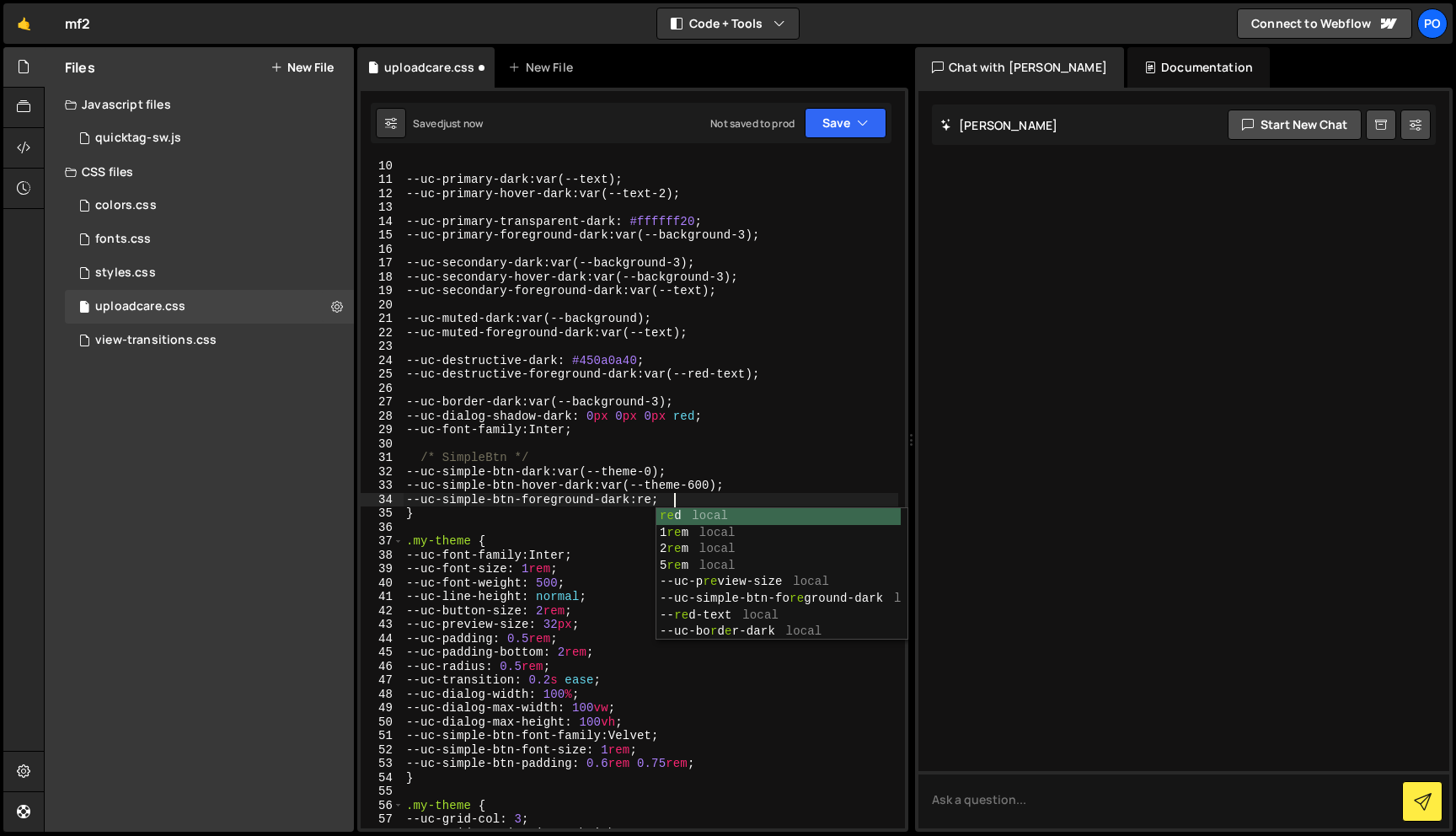
scroll to position [0, 18]
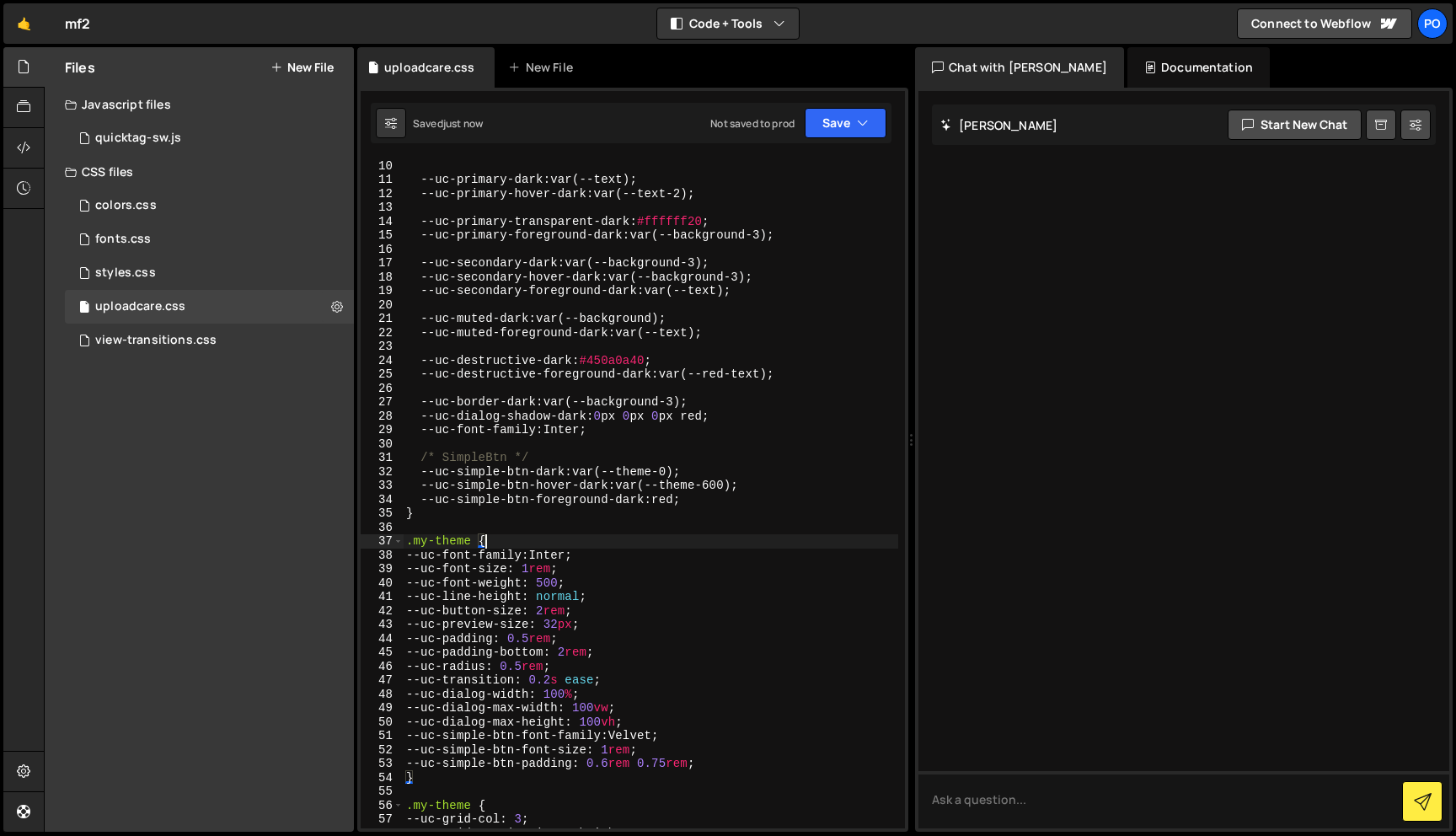
click at [627, 535] on div "--uc-dialog-shadow-light : 0 px 0 px 0 px oklch ( 0 % 0 0 / 0 ); --uc-primary-d…" at bounding box center [650, 494] width 496 height 697
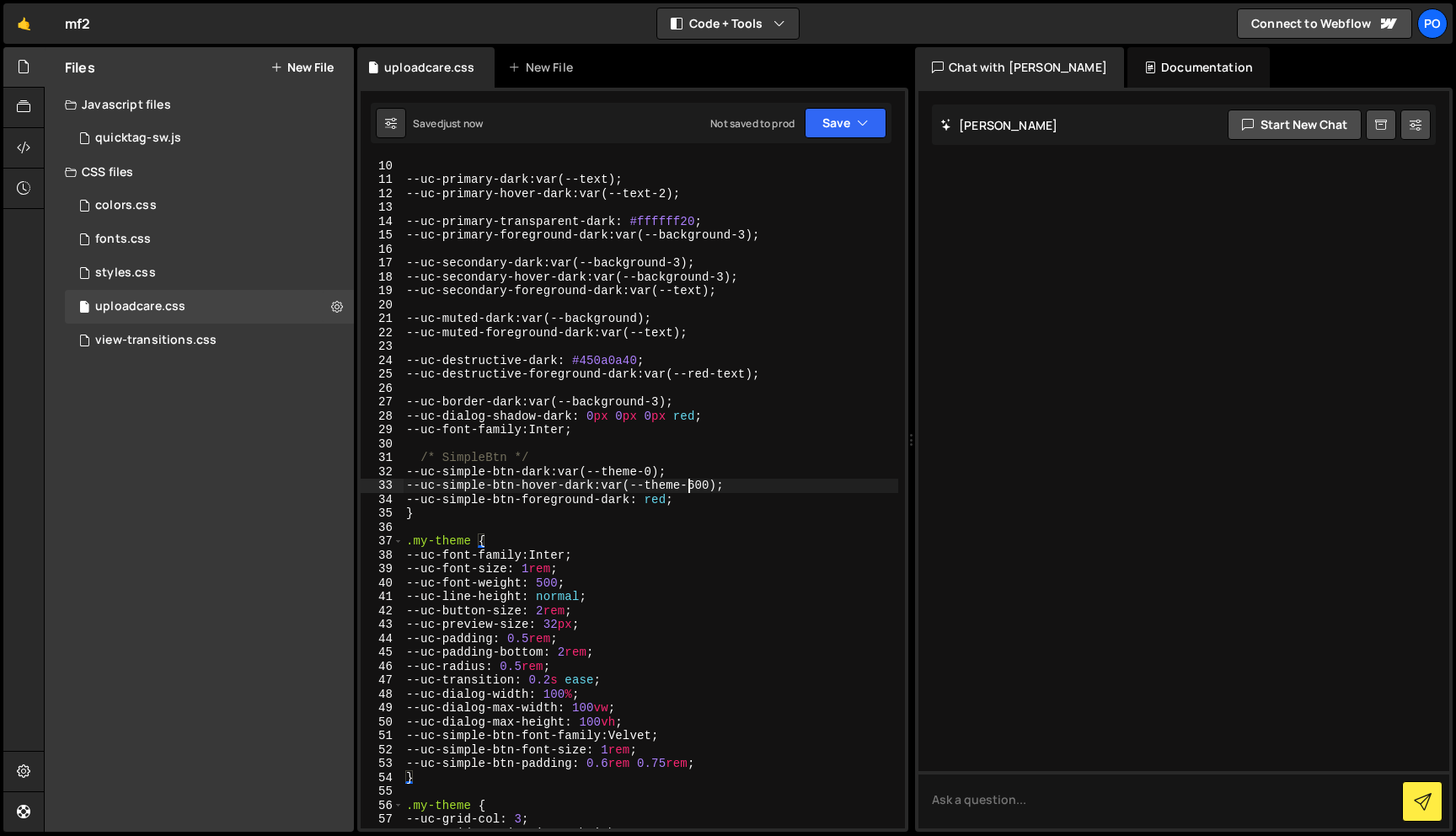
click at [685, 485] on div "--uc-dialog-shadow-light : 0 px 0 px 0 px oklch( 0 % 0 0 / 0 ) ; --uc-primary-d…" at bounding box center [650, 494] width 496 height 697
click at [714, 487] on div "--uc-dialog-shadow-light : 0 px 0 px 0 px oklch( 0 % 0 0 / 0 ) ; --uc-primary-d…" at bounding box center [650, 494] width 496 height 697
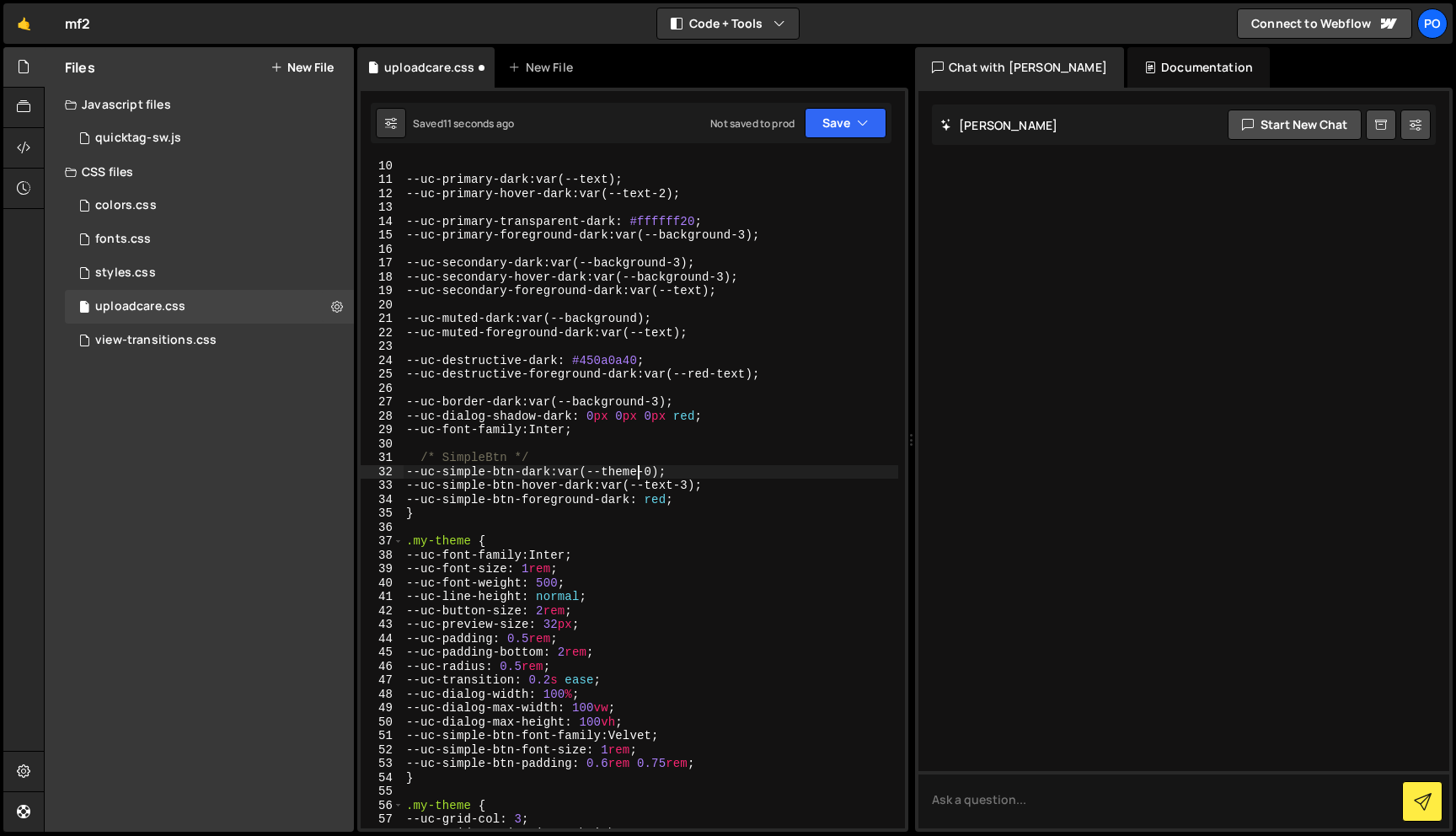
click at [640, 473] on div "--uc-dialog-shadow-light : 0 px 0 px 0 px oklch( 0 % 0 0 / 0 ) ; --uc-primary-d…" at bounding box center [650, 494] width 496 height 697
click at [664, 475] on div "--uc-dialog-shadow-light : 0 px 0 px 0 px oklch( 0 % 0 0 / 0 ) ; --uc-primary-d…" at bounding box center [650, 494] width 496 height 697
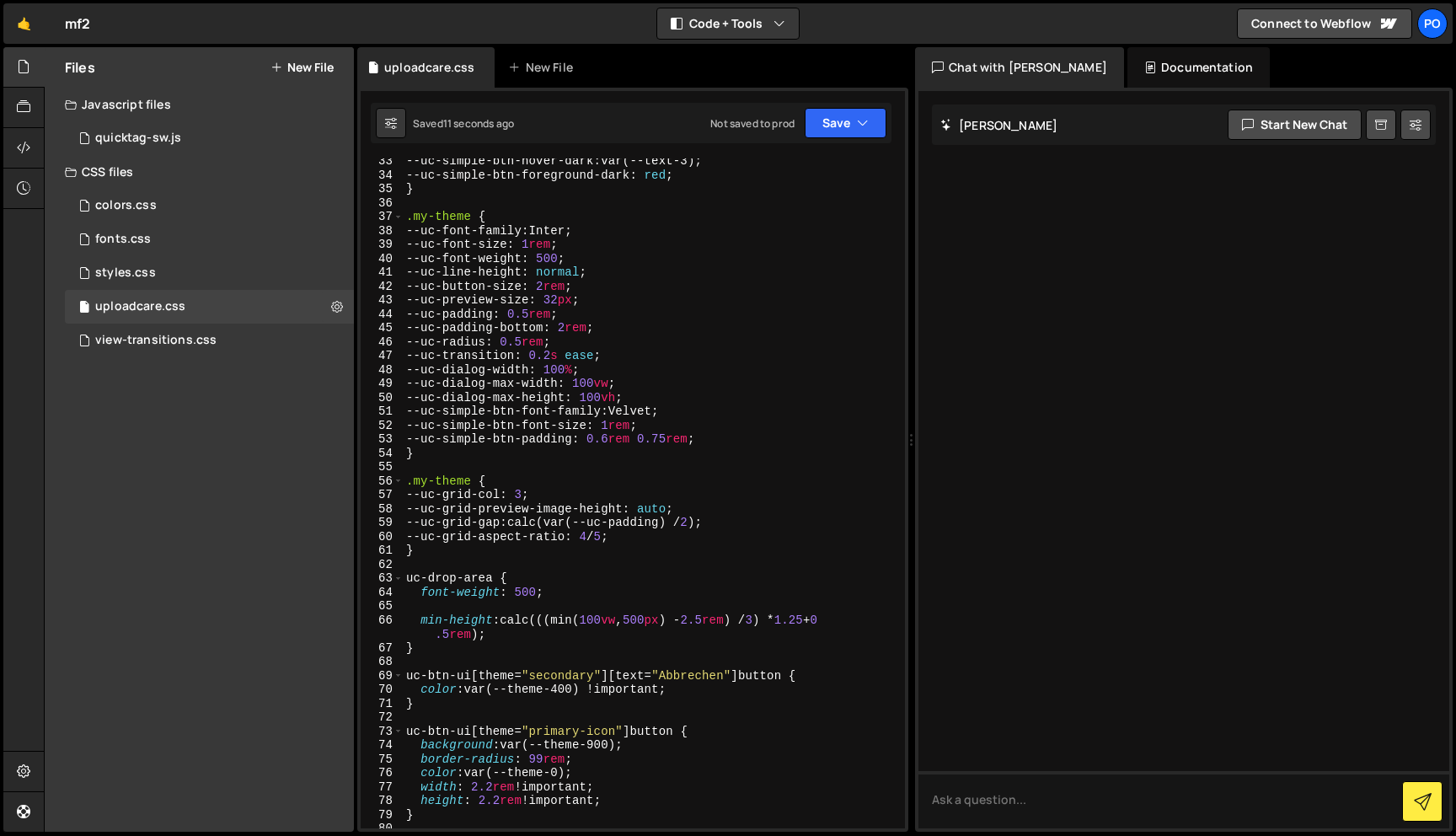
scroll to position [448, 0]
click at [654, 414] on div "--uc-simple-btn-hover-dark : var(--text-3) ; --uc-simple-btn-foreground-dark : …" at bounding box center [650, 504] width 496 height 697
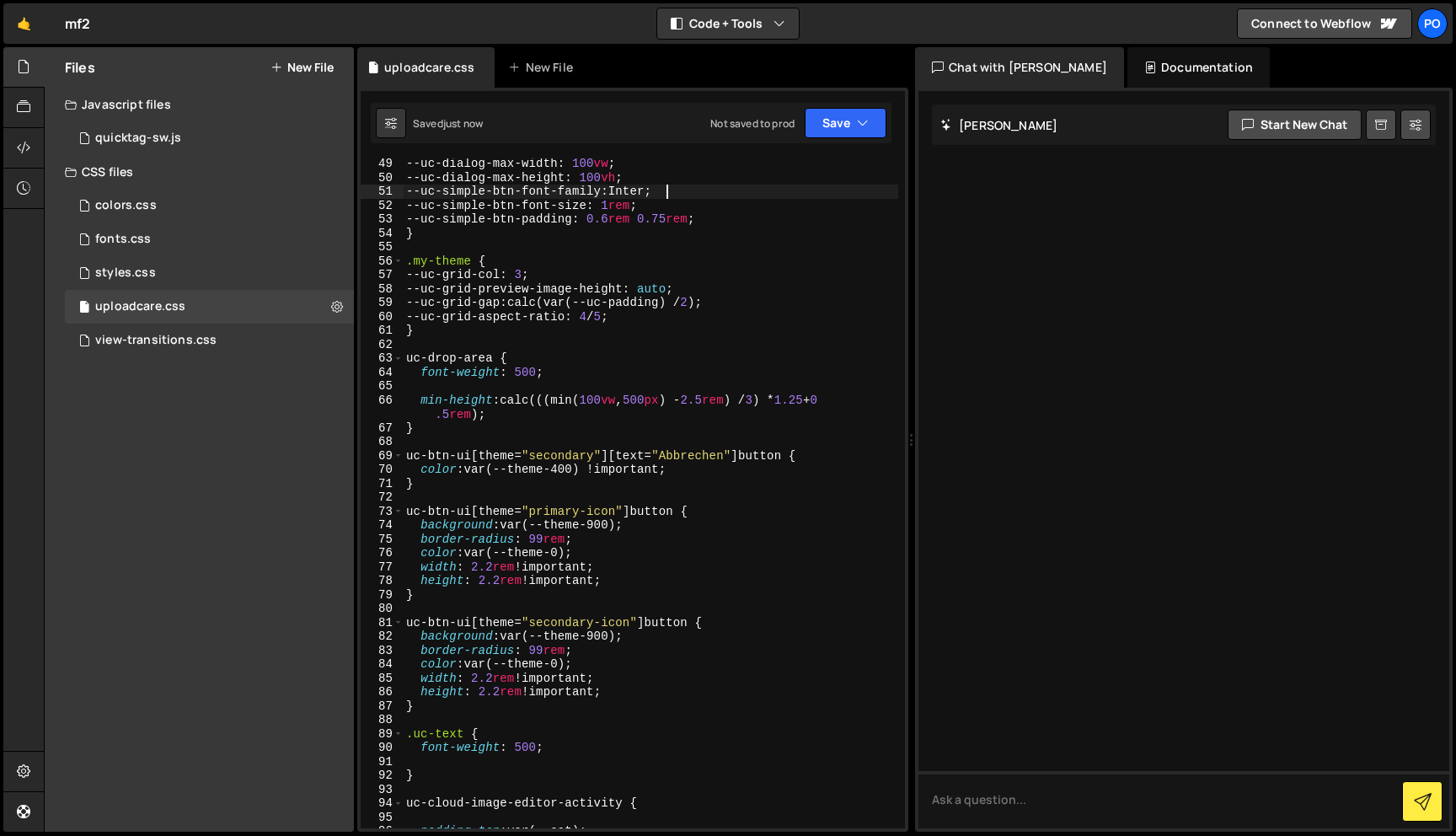
scroll to position [672, 0]
click at [532, 467] on div "--uc-dialog-max-width : 100 vw ; --uc-dialog-max-height : 100 vh ; --uc-simple-…" at bounding box center [650, 502] width 496 height 697
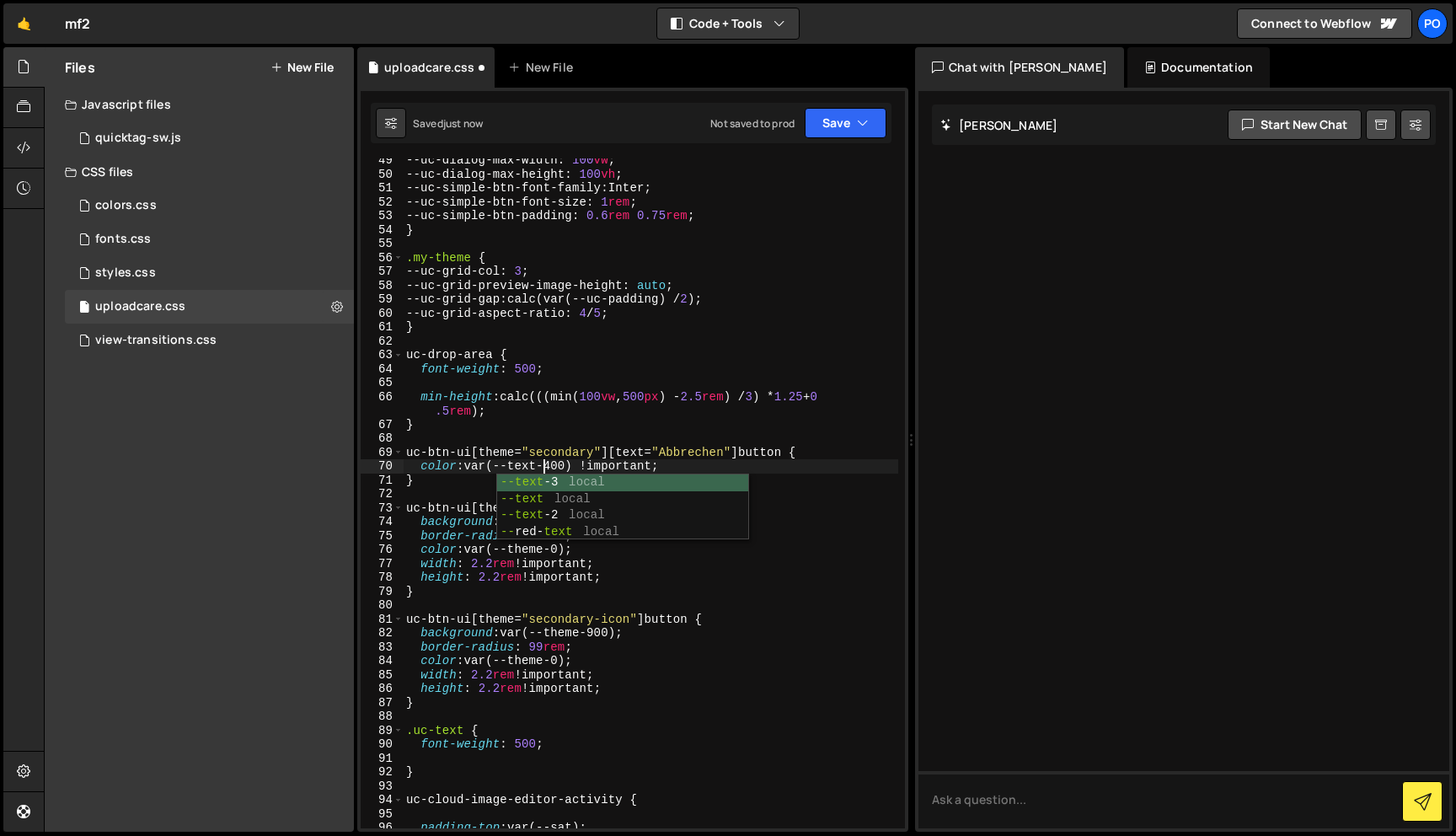
scroll to position [0, 9]
click at [567, 469] on div "--uc-dialog-max-width : 100 vw ; --uc-dialog-max-height : 100 vh ; --uc-simple-…" at bounding box center [650, 502] width 496 height 697
type textarea "color: var(--text-2) !important;"
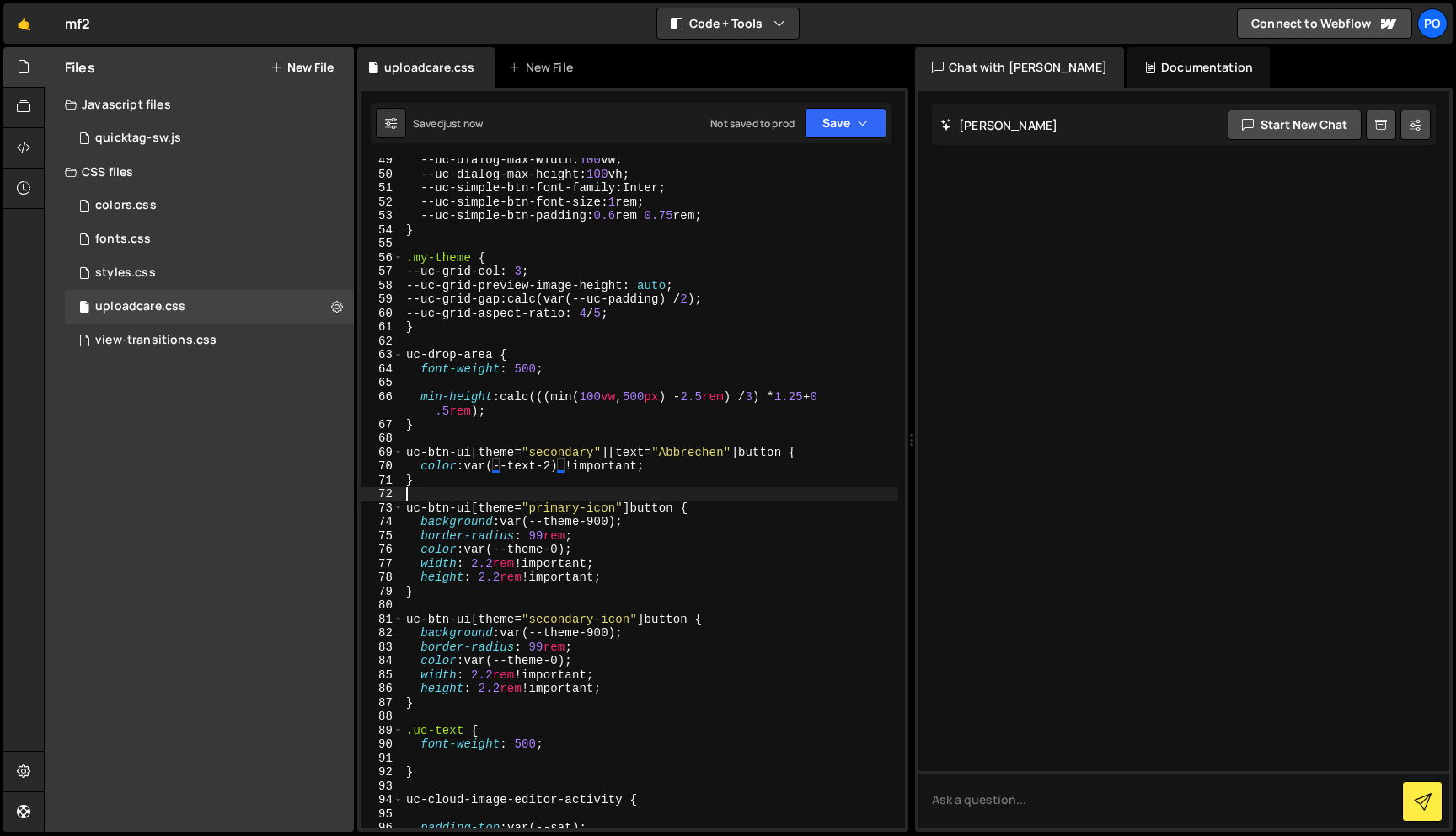
click at [583, 489] on div "--uc-dialog-max-width : 100 vw ; --uc-dialog-max-height : 100 vh ; --uc-simple-…" at bounding box center [650, 502] width 496 height 697
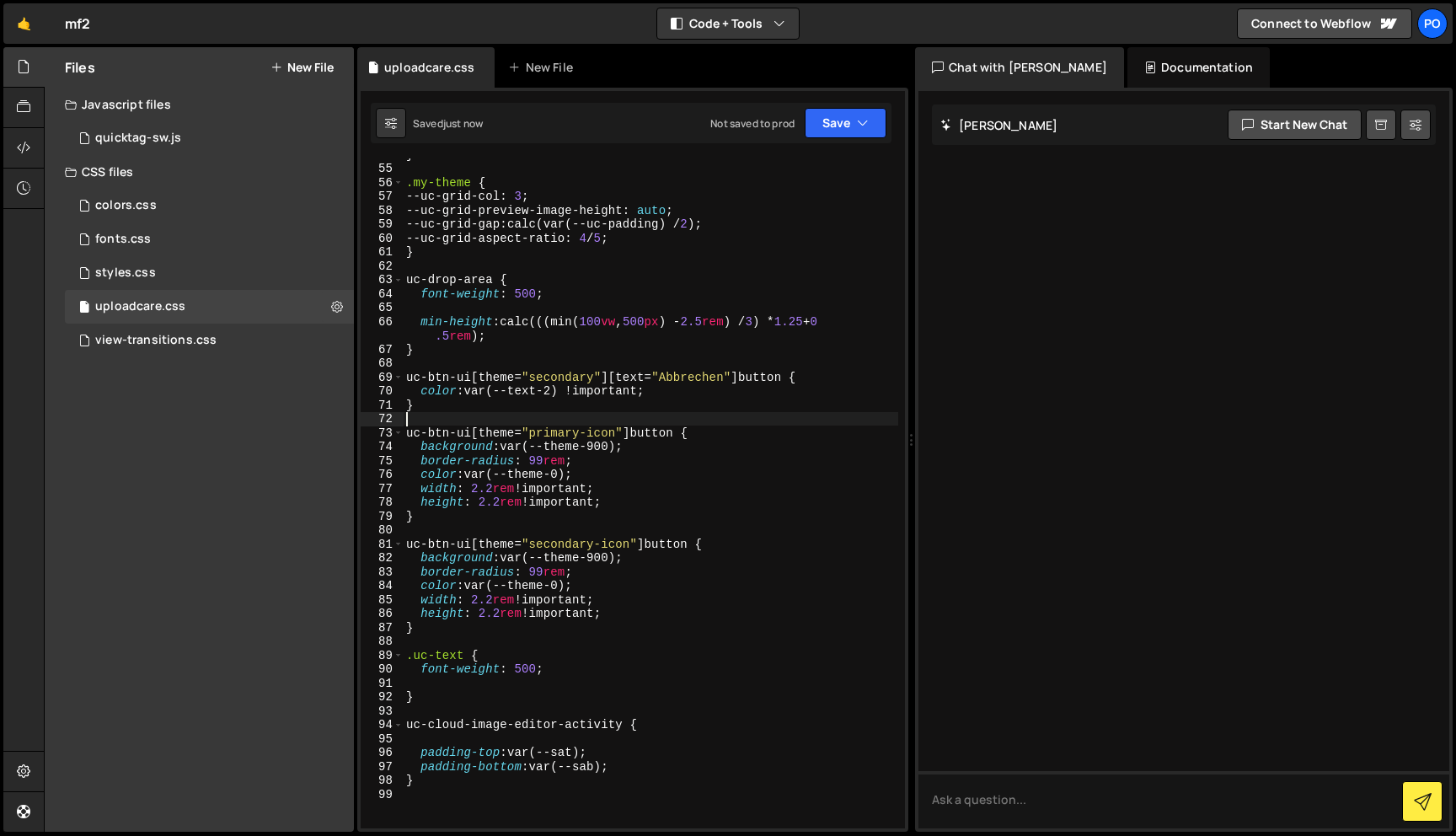
scroll to position [773, 0]
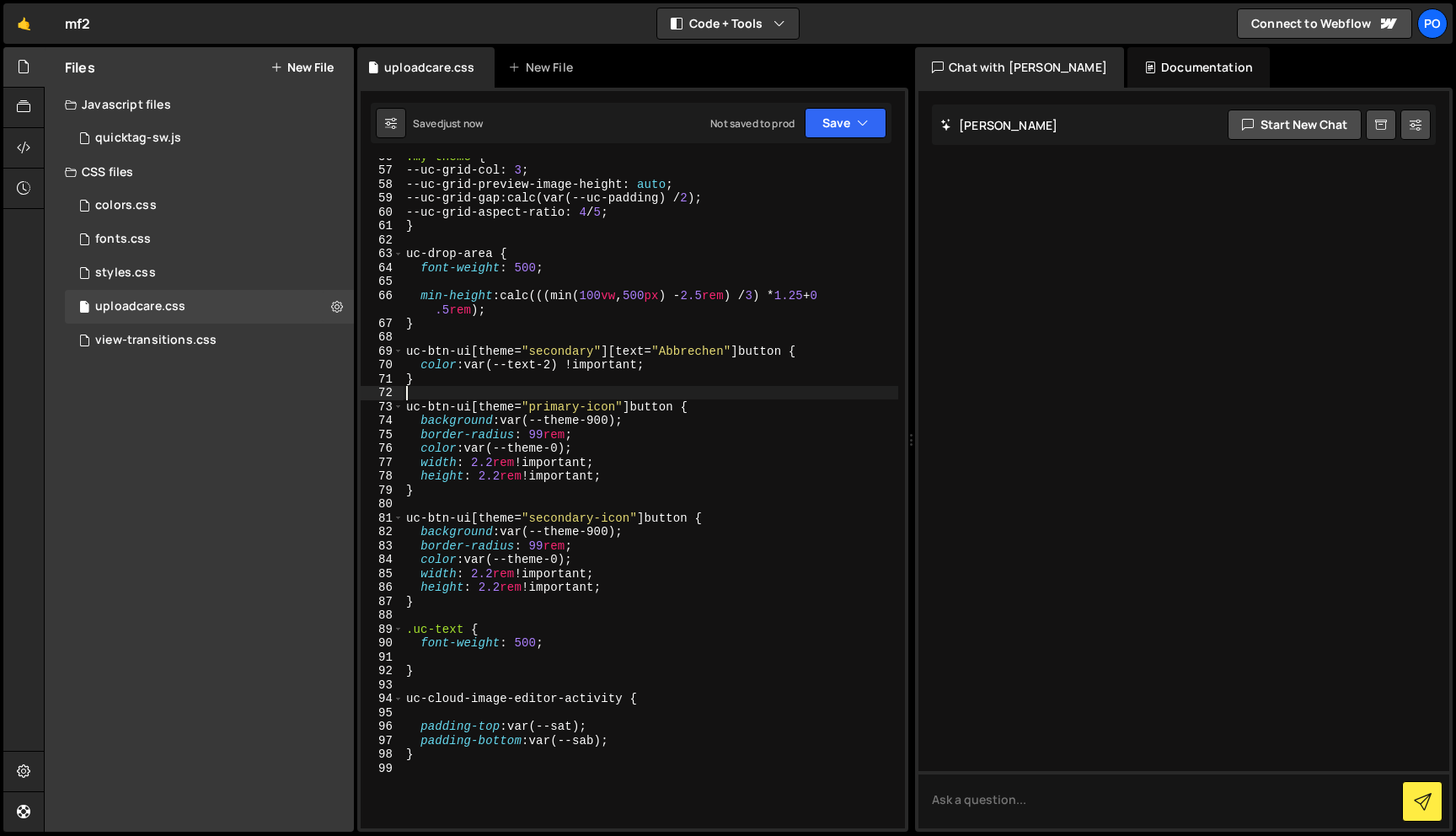
click at [572, 418] on div ".my-theme { --uc-grid-col : 3 ; --uc-grid-preview-image-height : auto ; --uc-gr…" at bounding box center [650, 498] width 496 height 697
click at [643, 423] on div ".my-theme { --uc-grid-col : 3 ; --uc-grid-preview-image-height : auto ; --uc-gr…" at bounding box center [650, 498] width 496 height 697
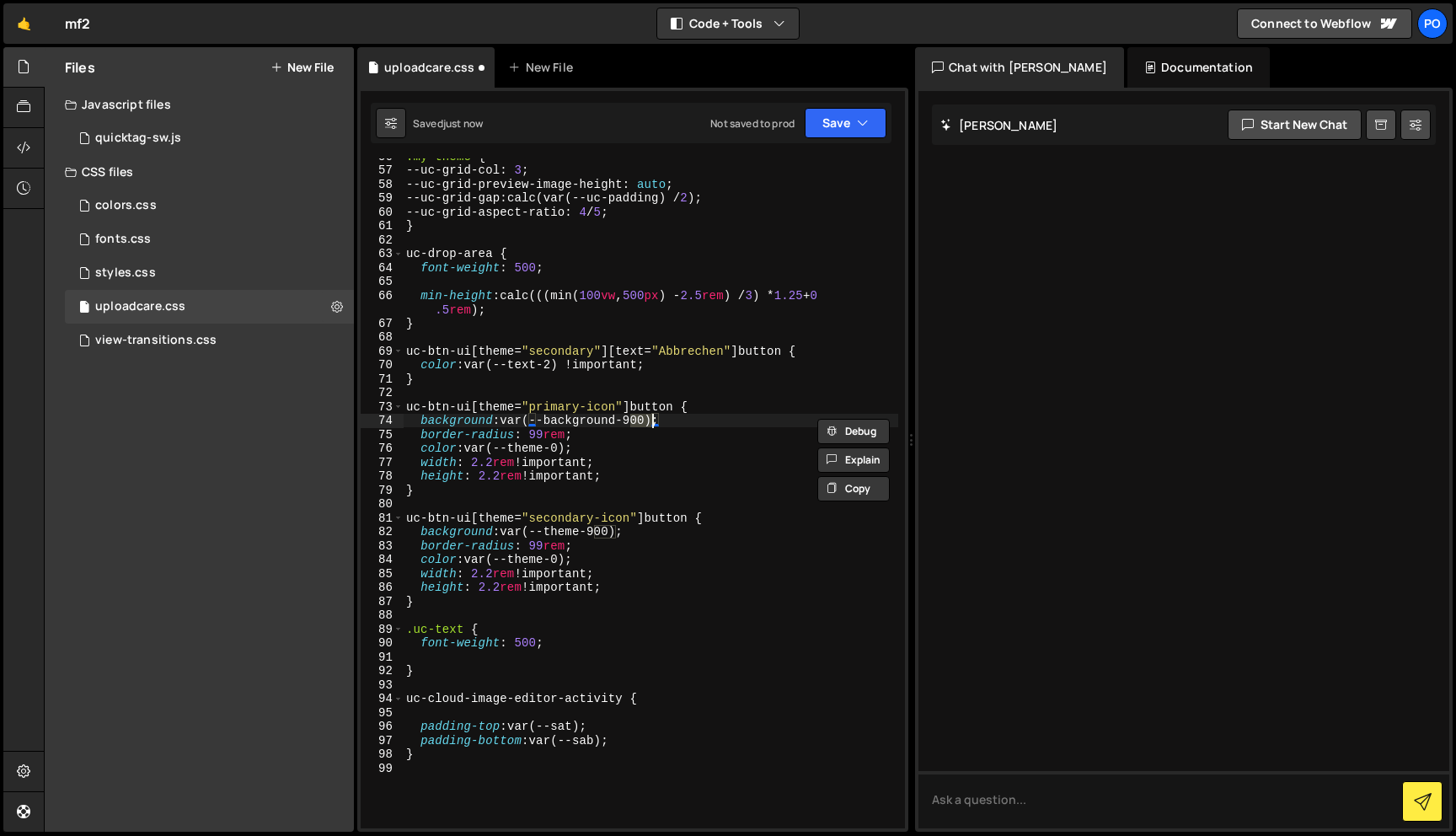
scroll to position [0, 16]
click at [537, 447] on div ".my-theme { --uc-grid-col : 3 ; --uc-grid-preview-image-height : auto ; --uc-gr…" at bounding box center [650, 498] width 496 height 697
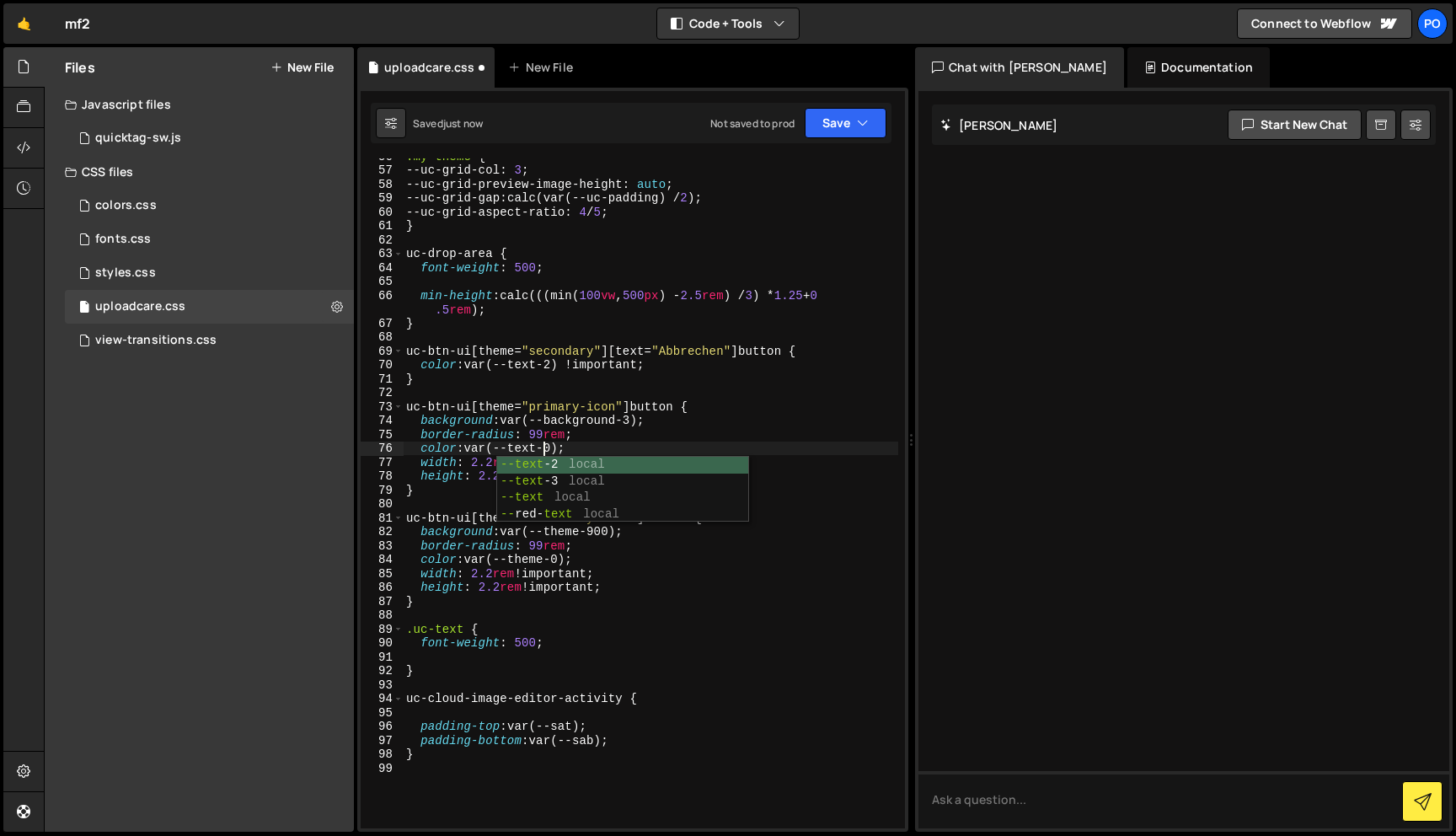
scroll to position [0, 9]
click at [556, 451] on div ".my-theme { --uc-grid-col : 3 ; --uc-grid-preview-image-height : auto ; --uc-gr…" at bounding box center [650, 498] width 496 height 697
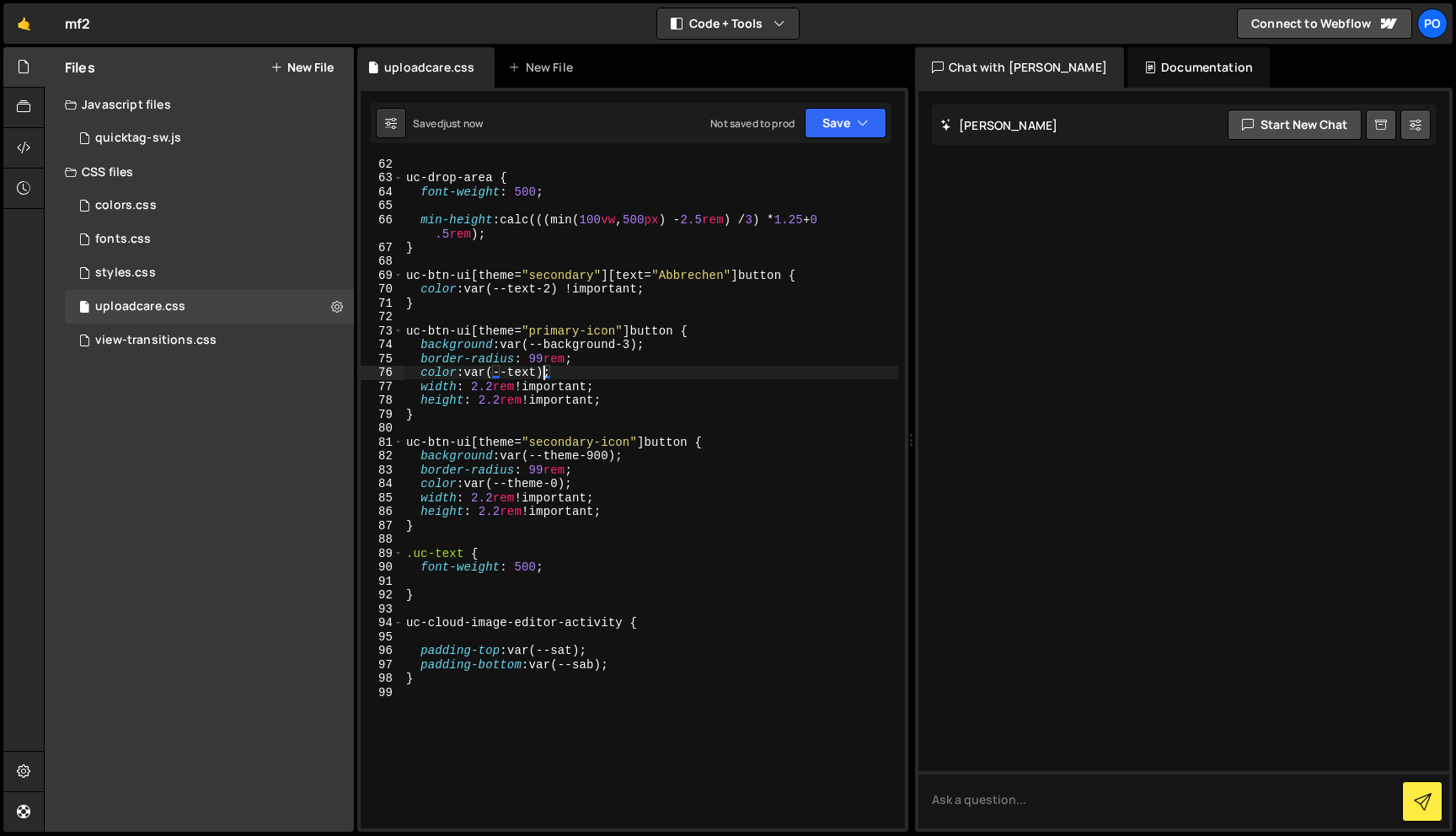
scroll to position [869, 0]
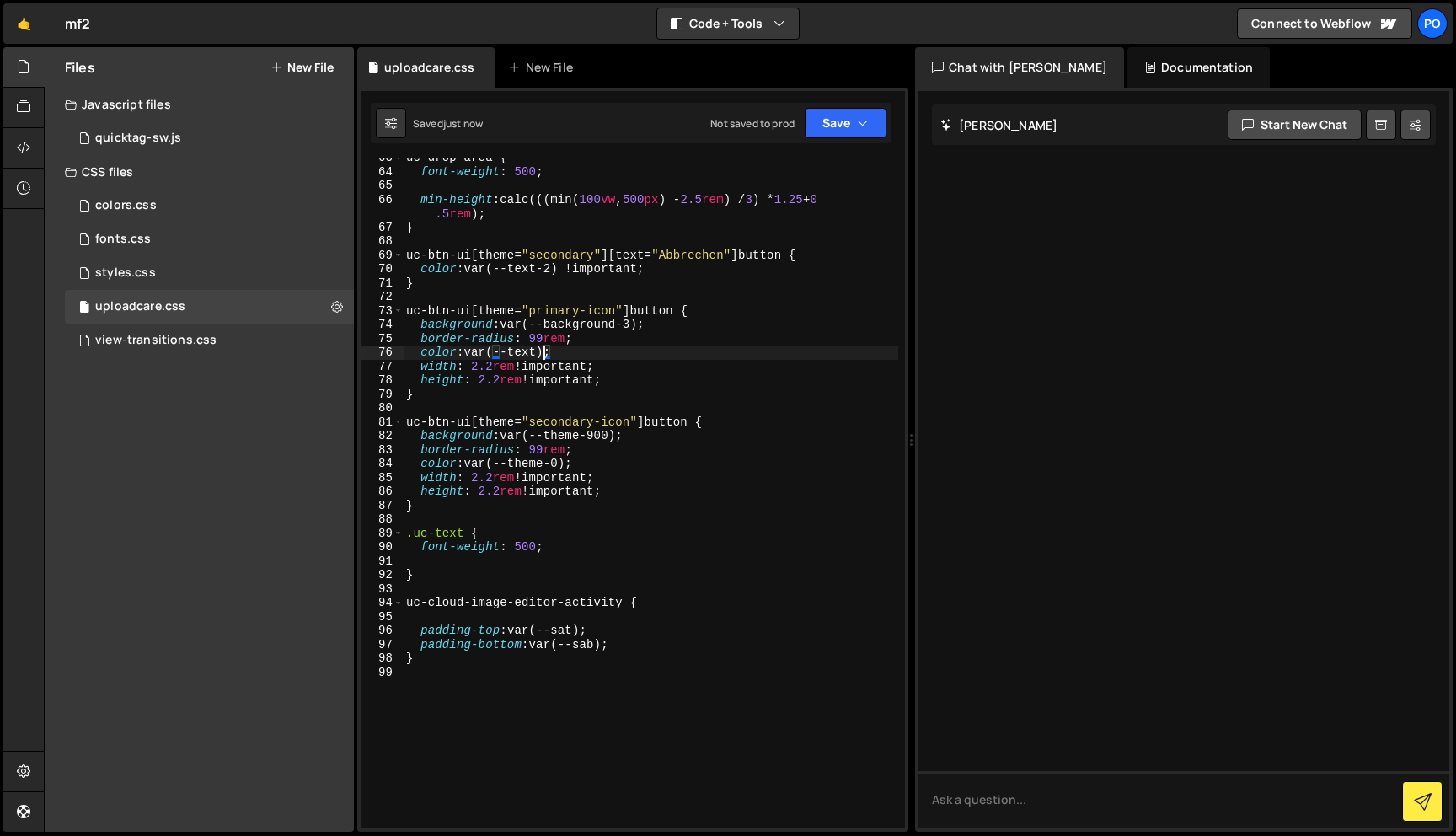
click at [533, 462] on div "uc-drop-area { font-weight : 500 ; min-height : calc(((min( 100 vw , 500 px ) -…" at bounding box center [650, 499] width 496 height 697
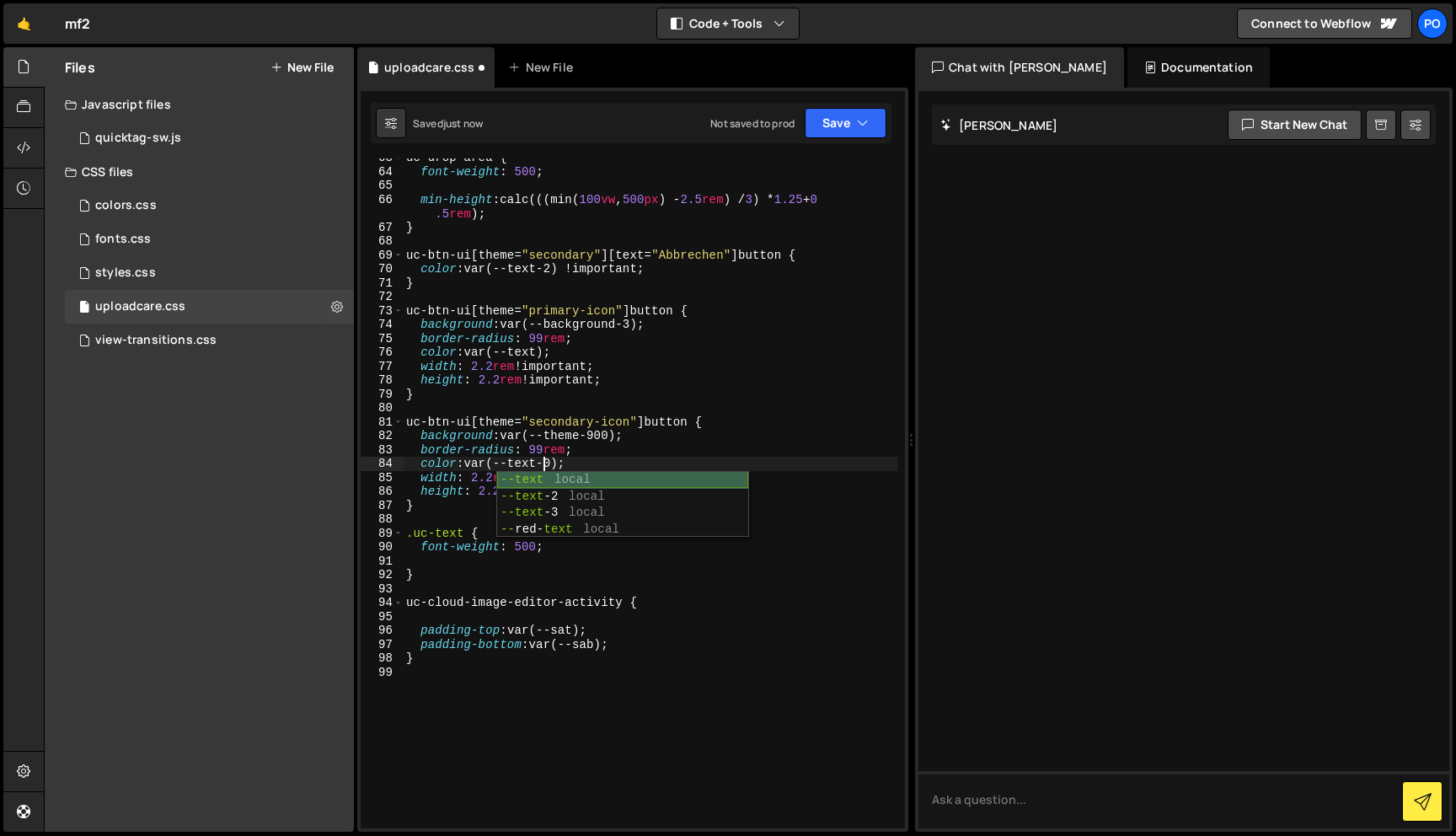
scroll to position [0, 9]
click at [553, 467] on div "uc-drop-area { font-weight : 500 ; min-height : calc(((min( 100 vw , 500 px ) -…" at bounding box center [650, 499] width 496 height 697
click at [572, 435] on div "uc-drop-area { font-weight : 500 ; min-height : calc(((min( 100 vw , 500 px ) -…" at bounding box center [650, 499] width 496 height 697
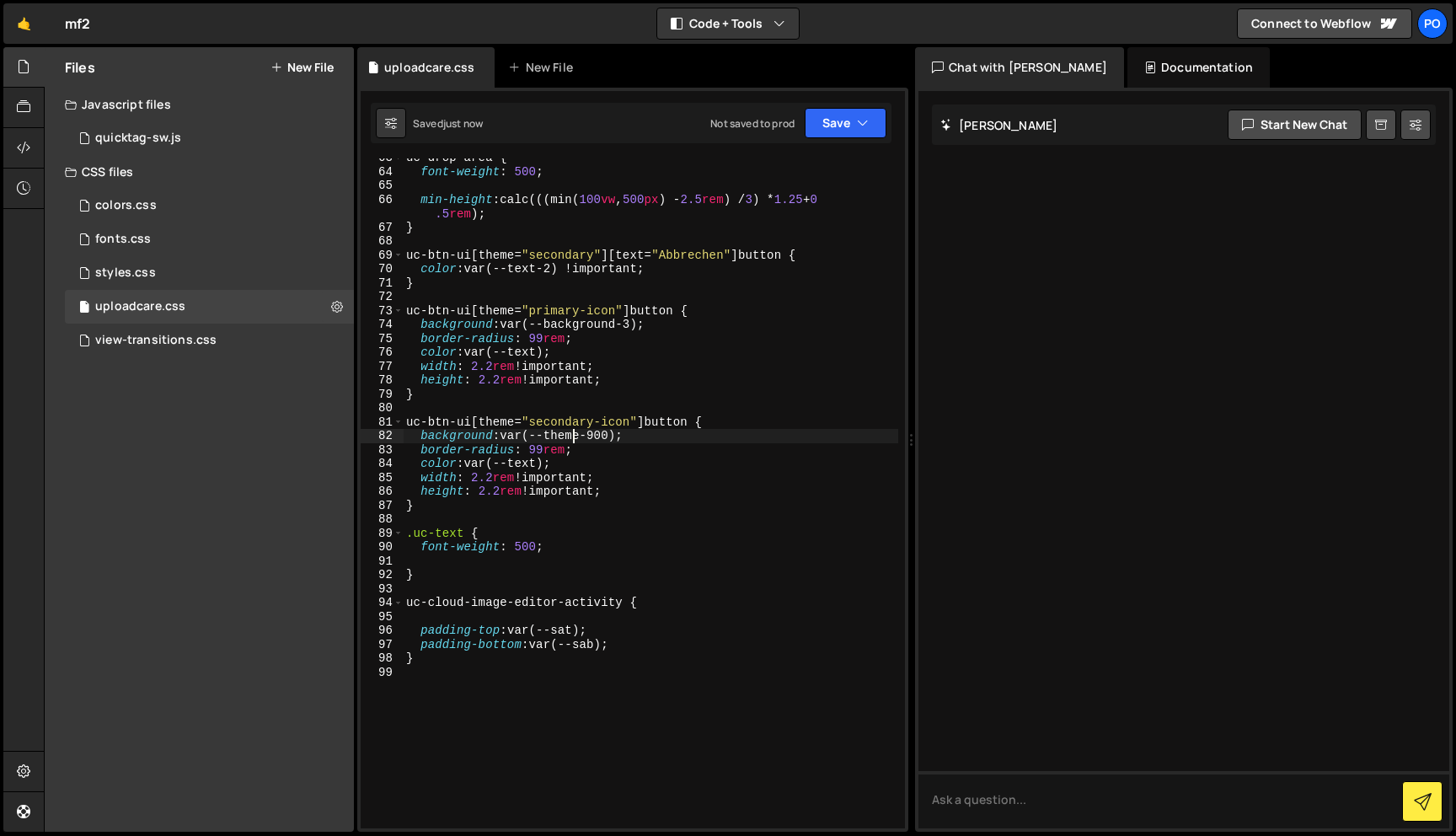
click at [572, 435] on div "uc-drop-area { font-weight : 500 ; min-height : calc(((min( 100 vw , 500 px ) -…" at bounding box center [650, 499] width 496 height 697
click at [639, 436] on div "uc-drop-area { font-weight : 500 ; min-height : calc(((min( 100 vw , 500 px ) -…" at bounding box center [650, 499] width 496 height 697
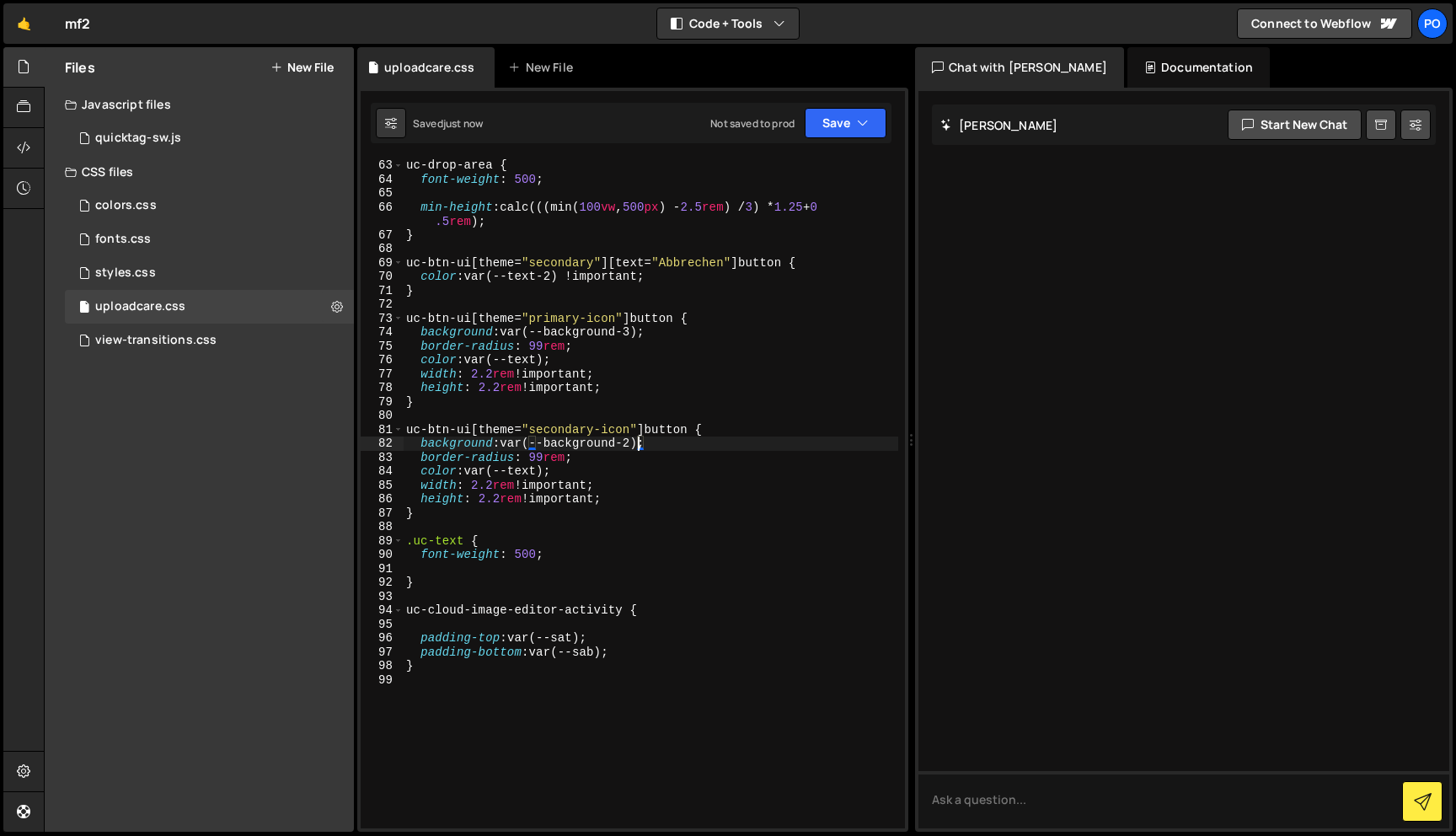
scroll to position [862, 0]
type textarea "background: var(--background-2);"
click at [192, 275] on div "styles.css 0" at bounding box center [210, 272] width 289 height 34
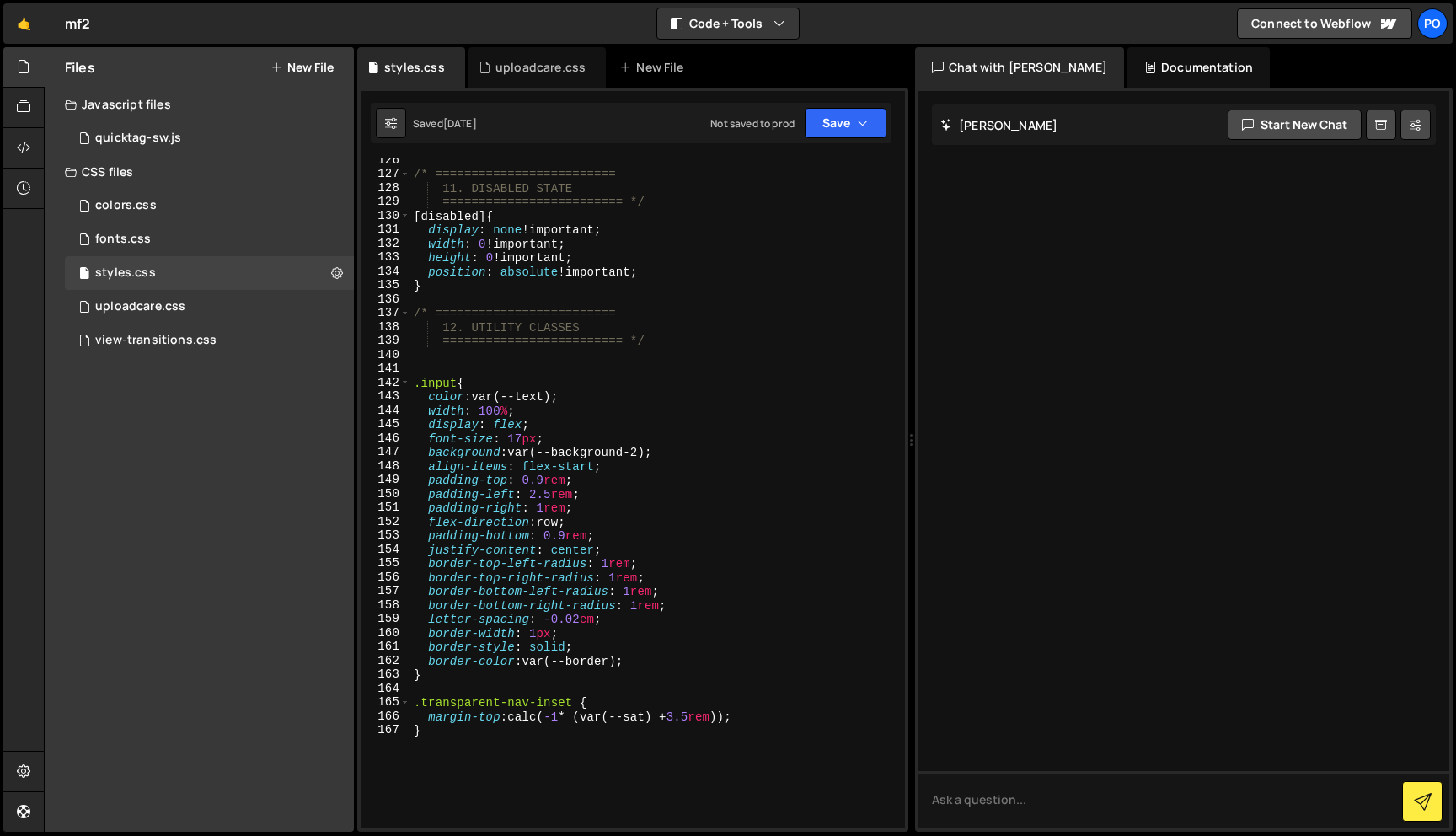
scroll to position [1743, 0]
click at [206, 225] on div "fonts.css 0" at bounding box center [210, 239] width 289 height 34
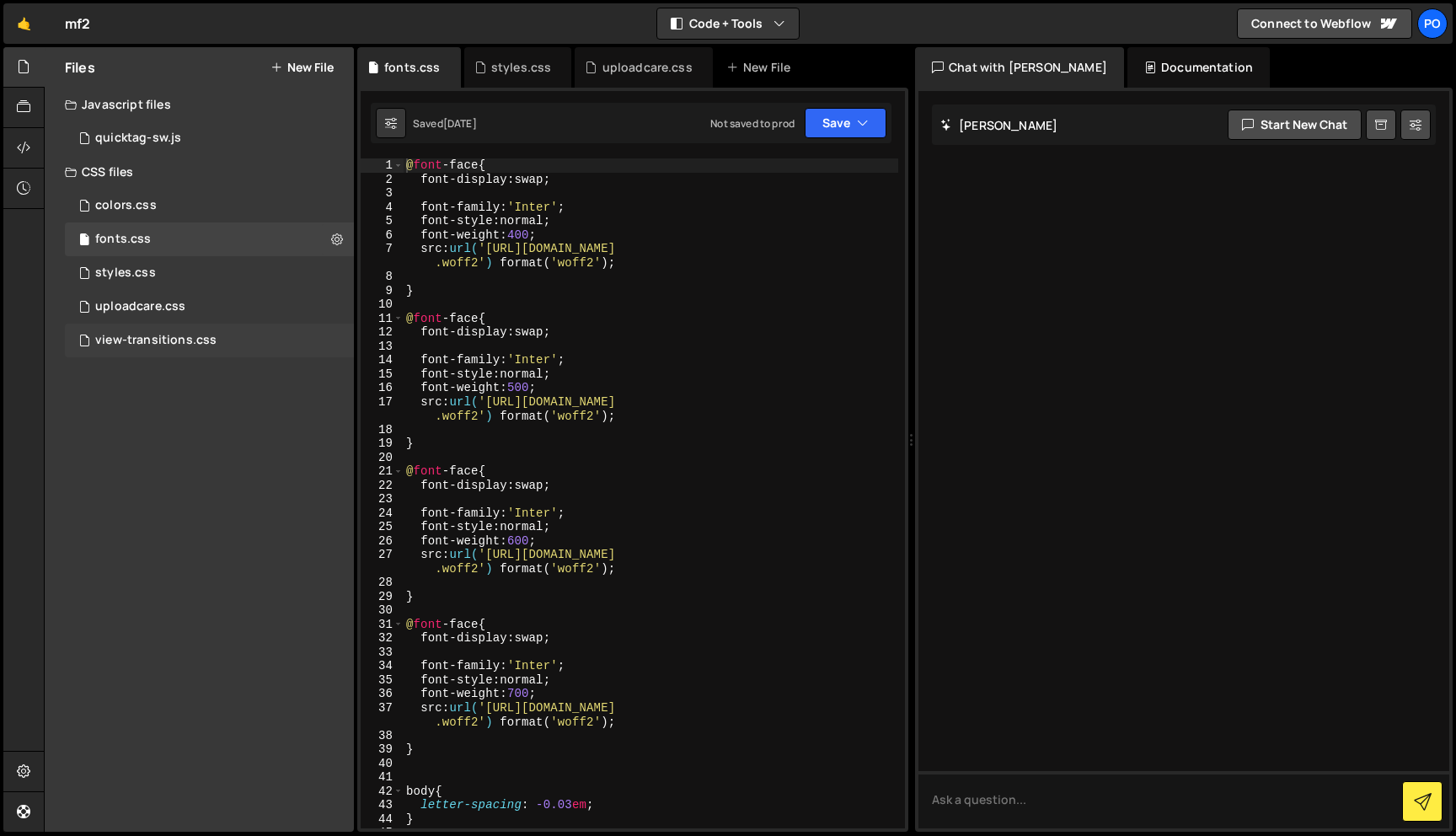
click at [205, 328] on div "view-transitions.css 0" at bounding box center [210, 340] width 289 height 34
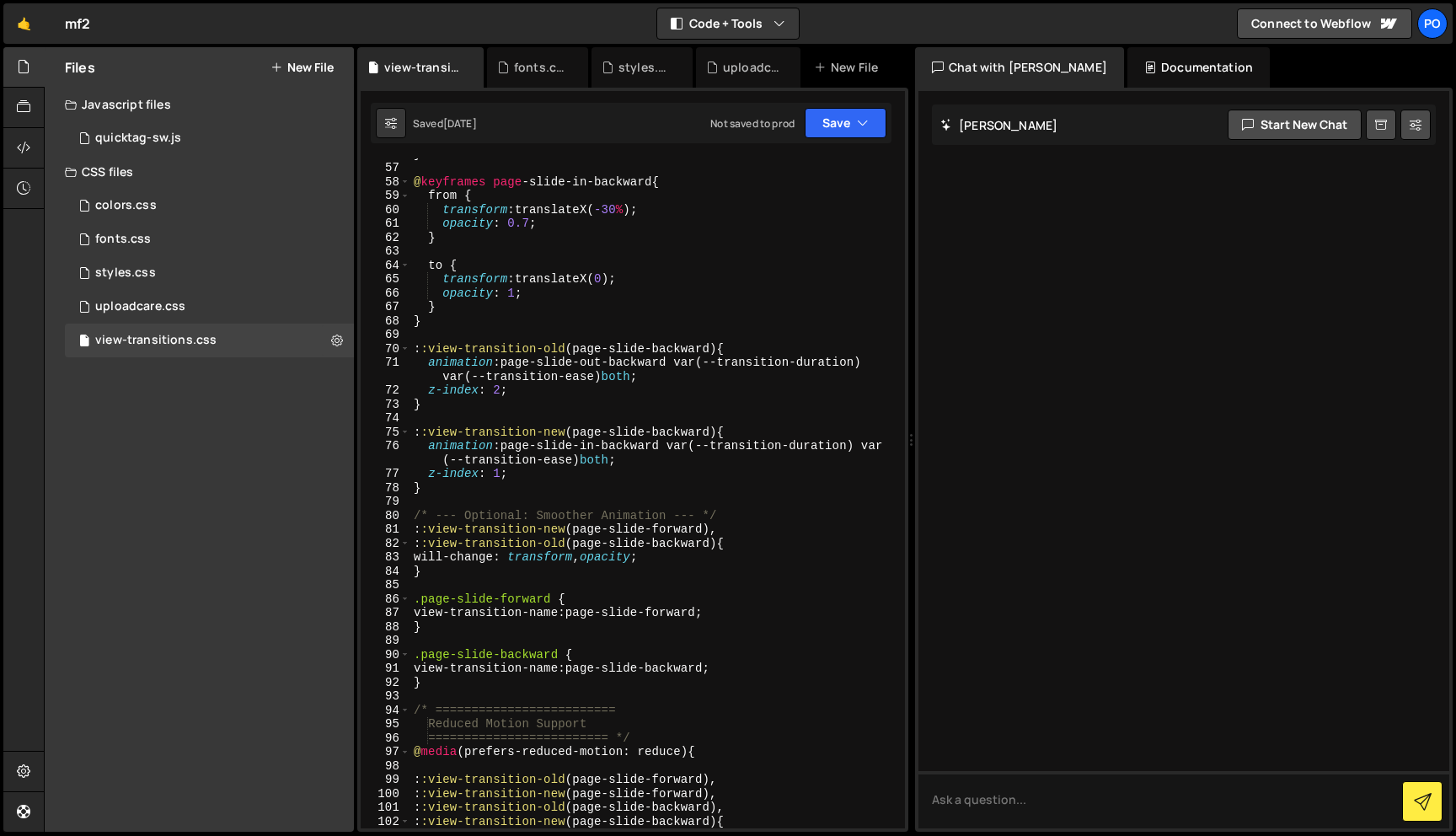
scroll to position [1099, 0]
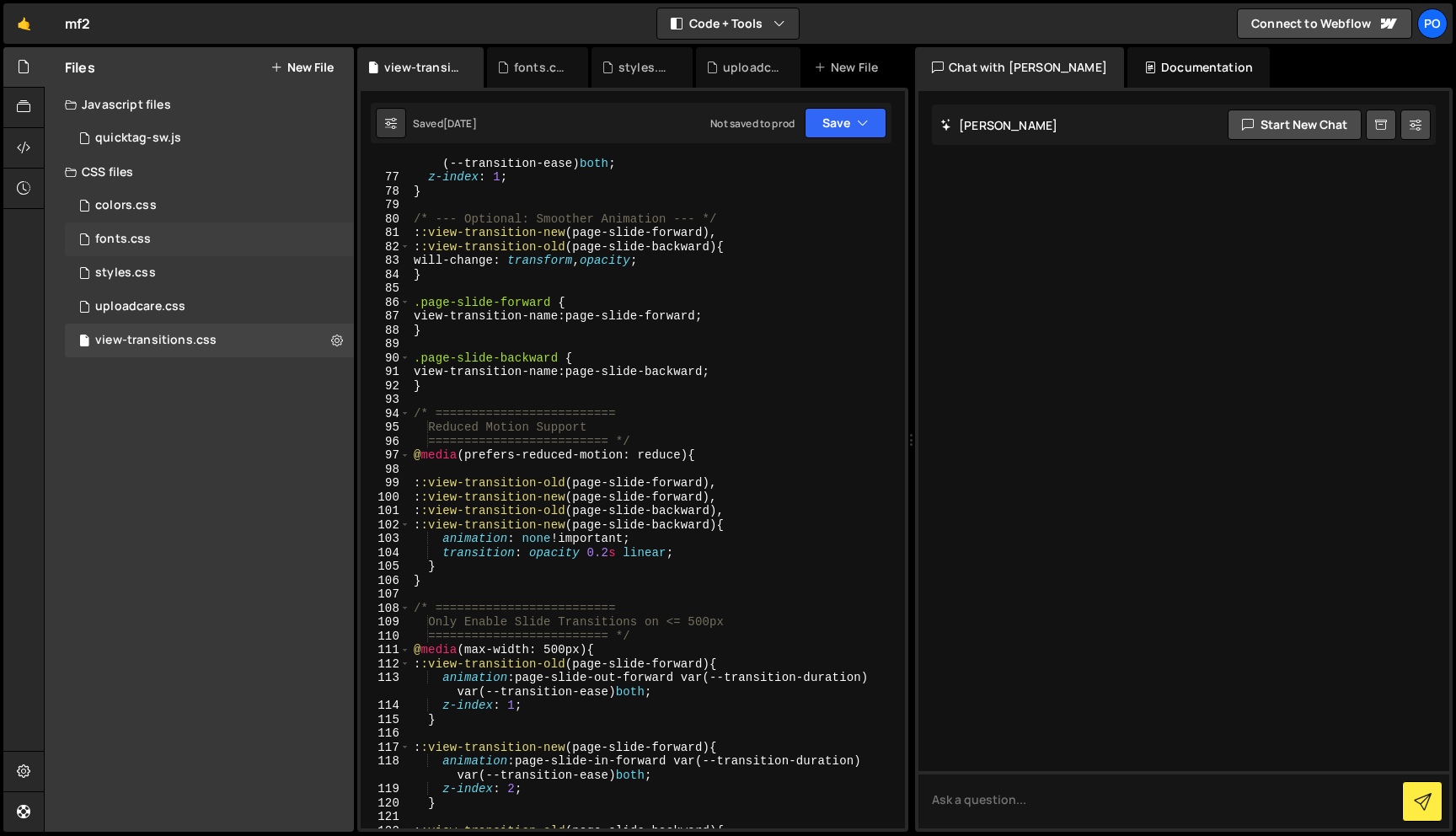
click at [144, 246] on div "fonts.css" at bounding box center [123, 239] width 55 height 15
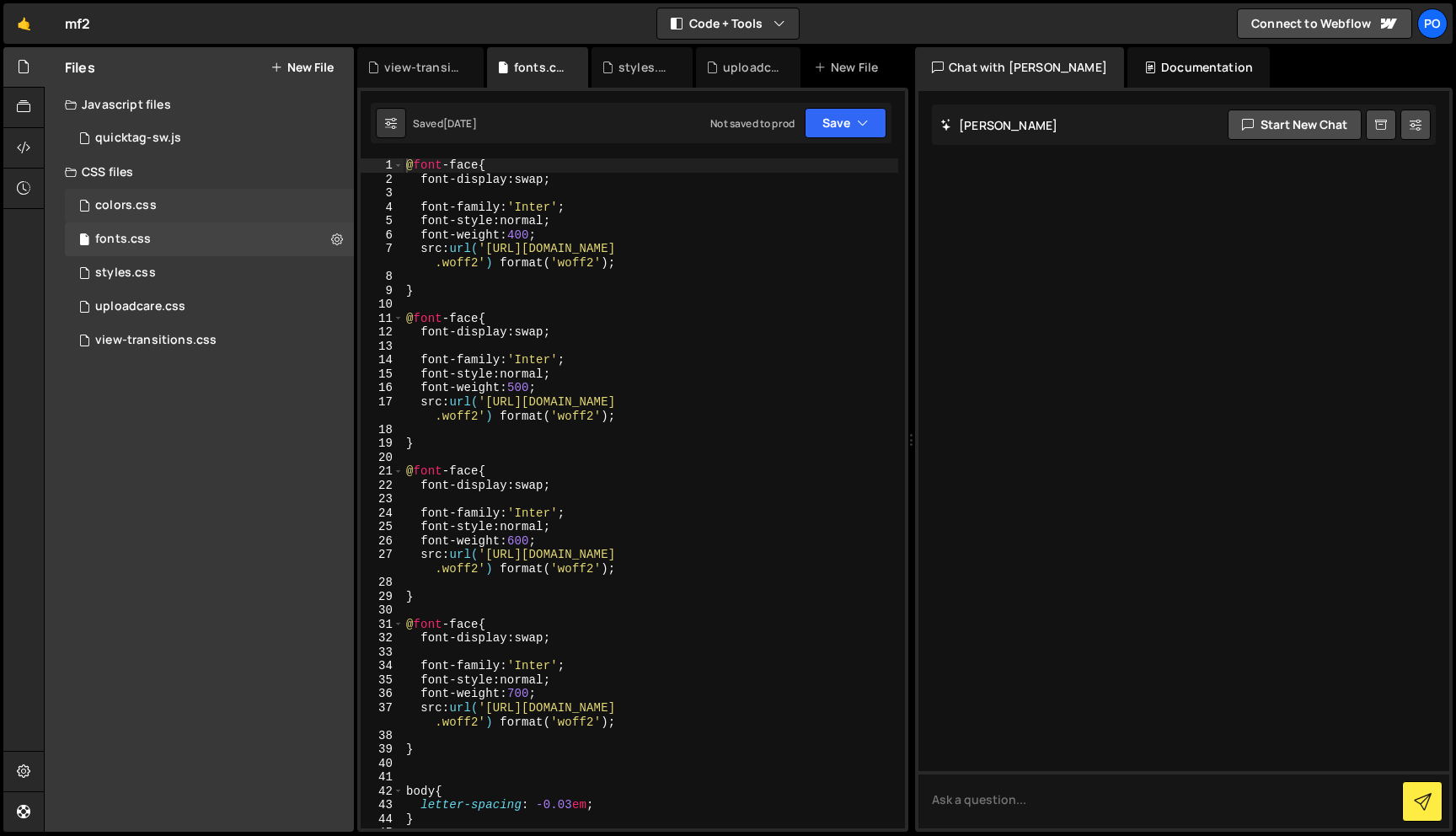
click at [145, 208] on div "colors.css" at bounding box center [126, 205] width 62 height 15
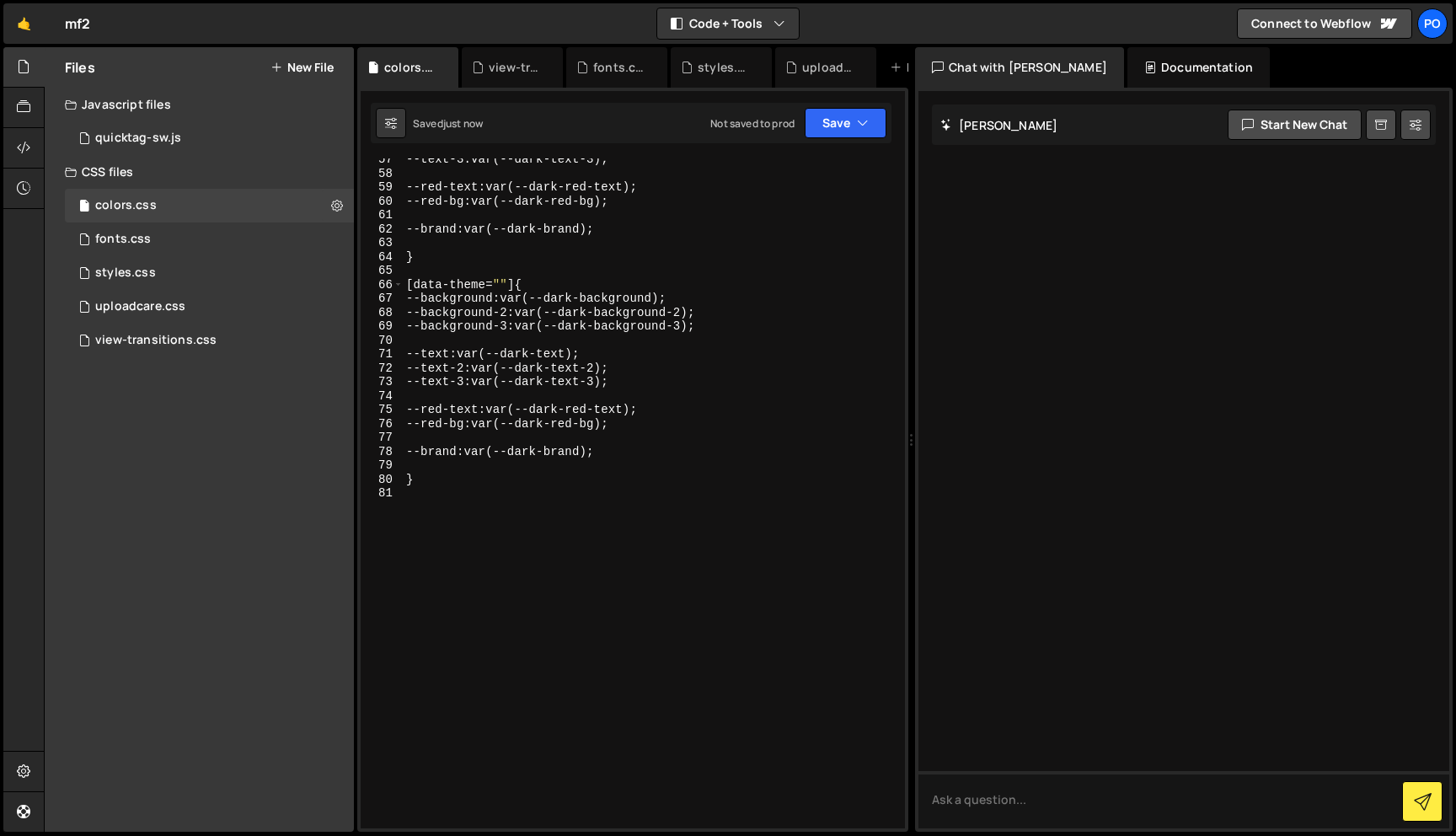
scroll to position [0, 0]
